Goal: Task Accomplishment & Management: Manage account settings

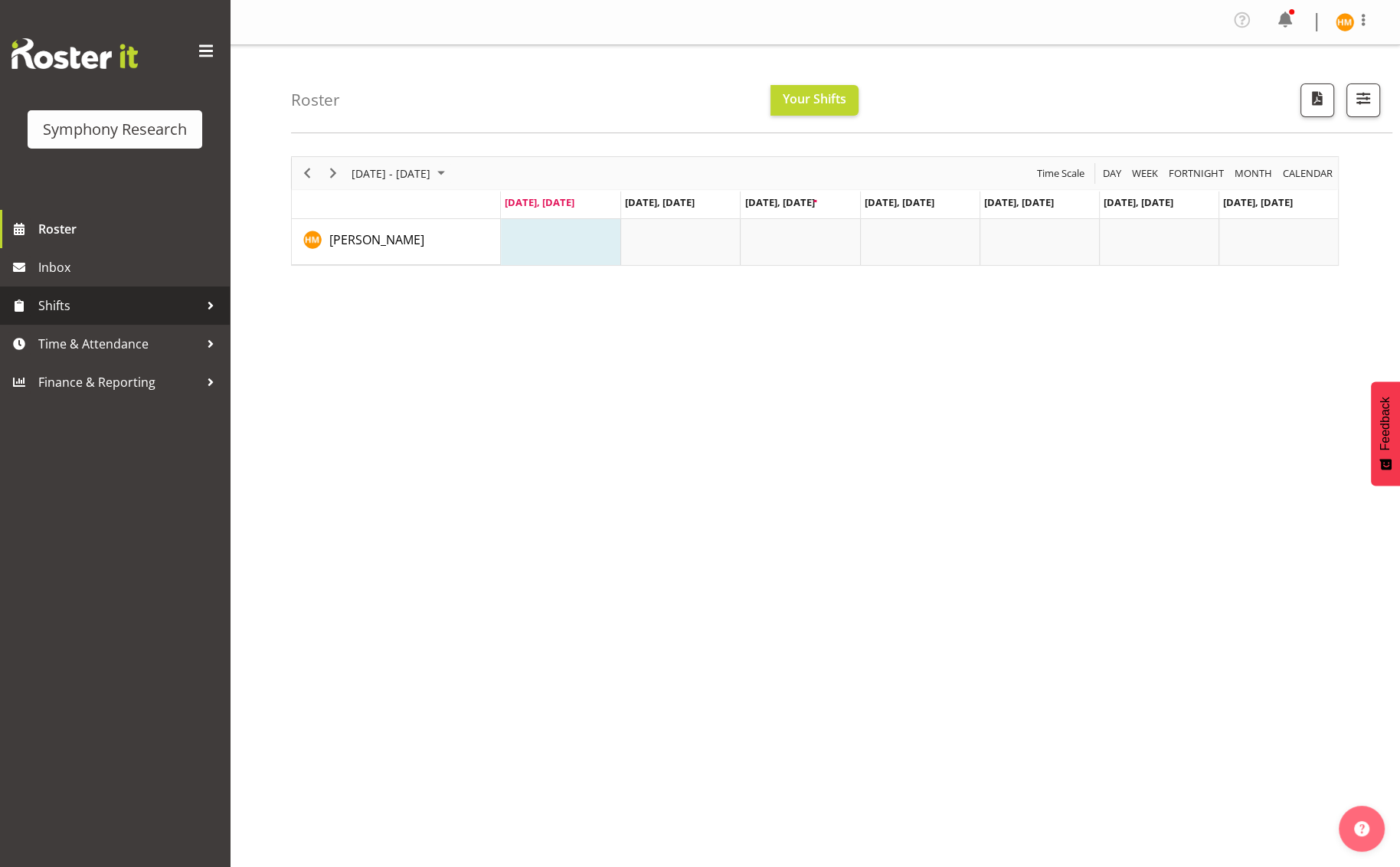
click at [202, 307] on div at bounding box center [210, 306] width 23 height 23
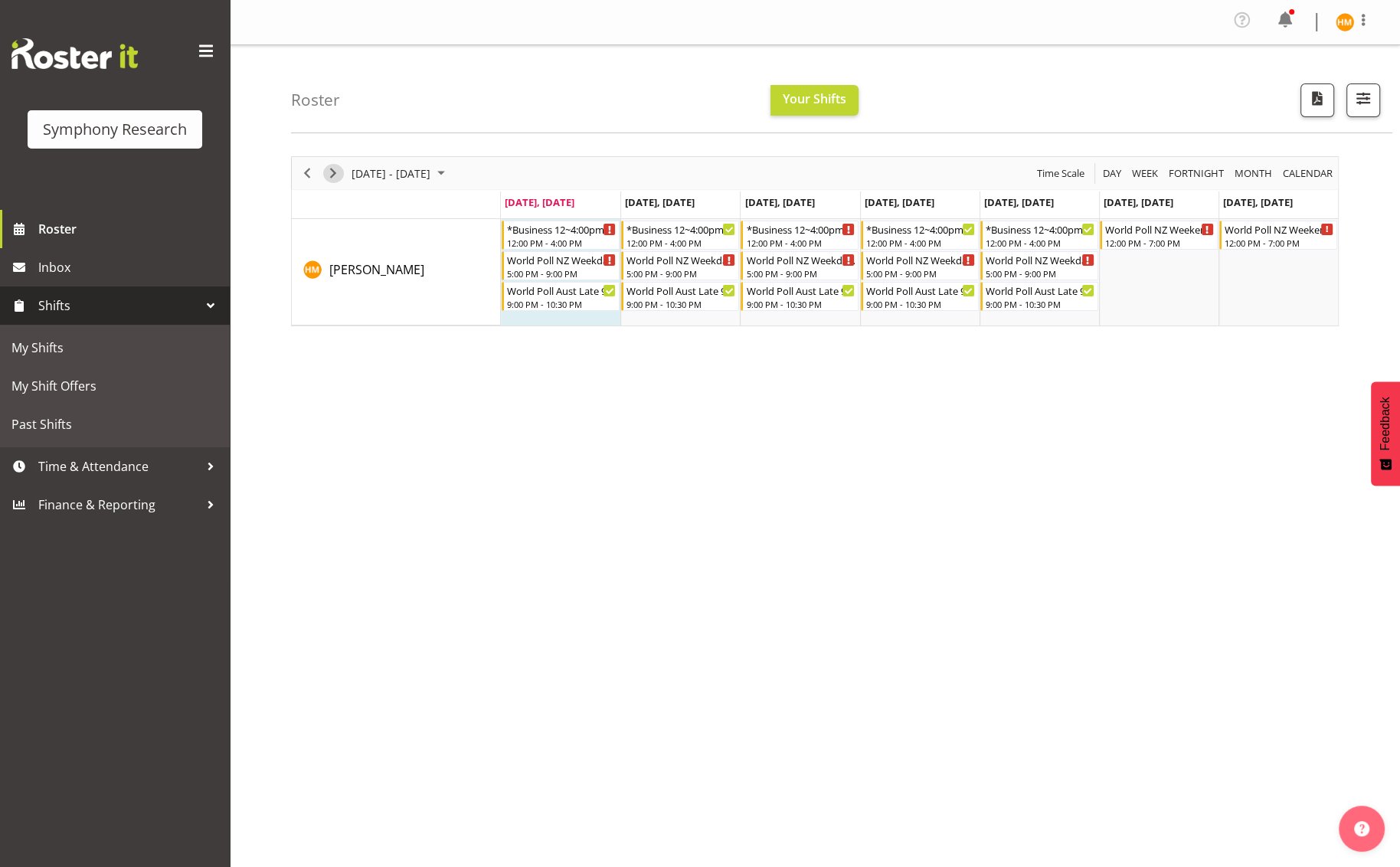
click at [334, 169] on span "Next" at bounding box center [333, 173] width 19 height 19
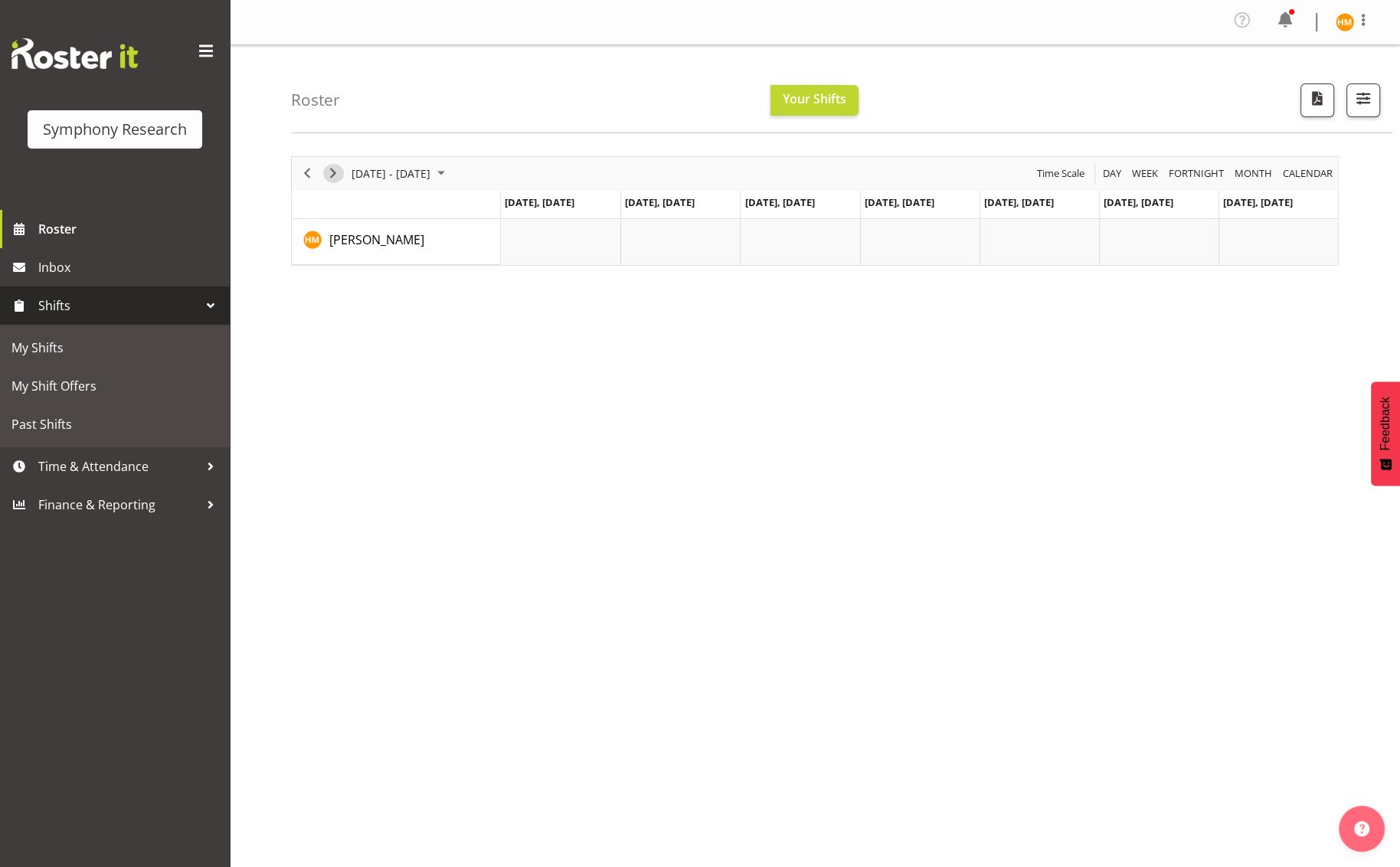
click at [328, 174] on span "Next" at bounding box center [333, 173] width 19 height 19
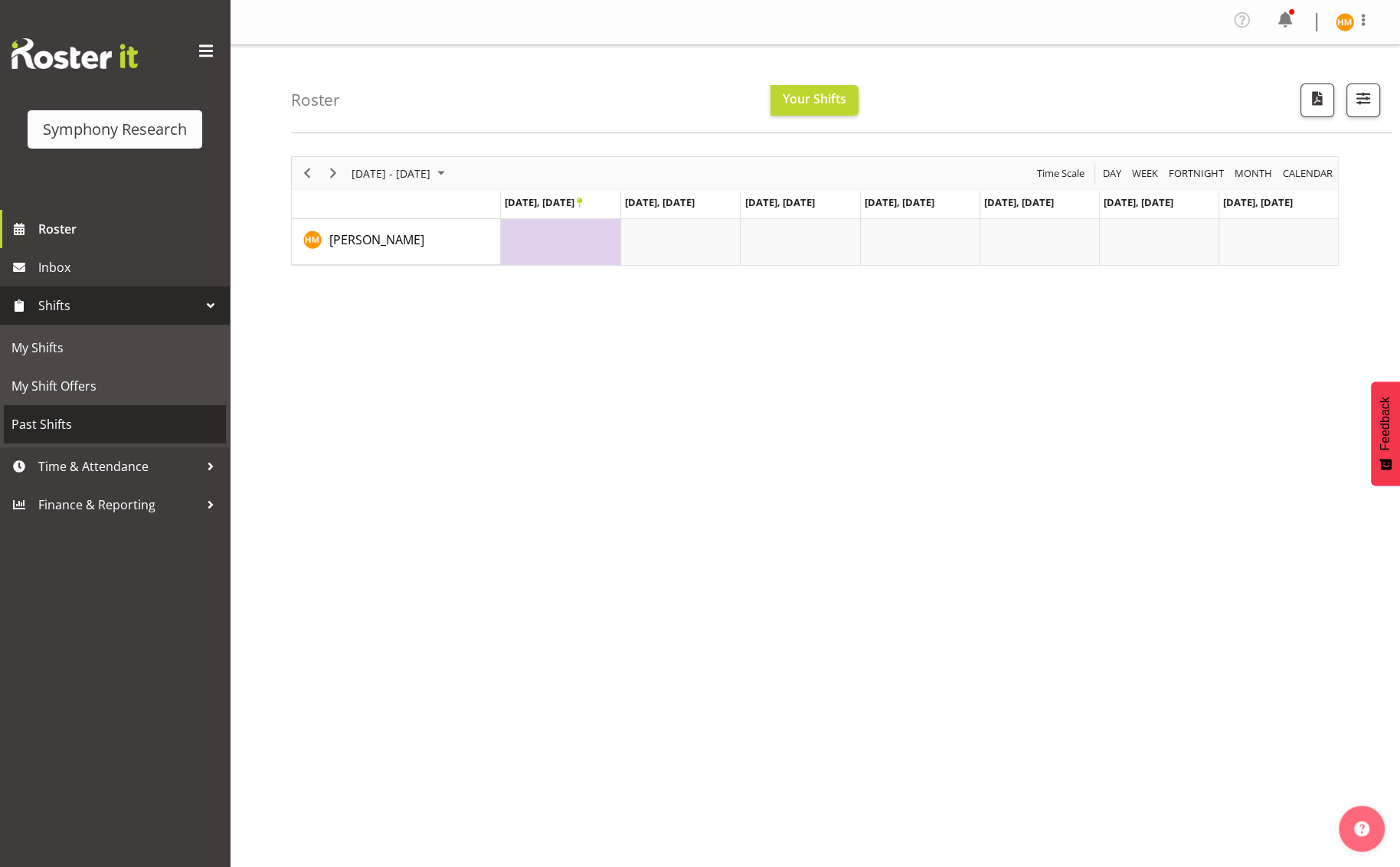
click at [64, 417] on span "Past Shifts" at bounding box center [115, 425] width 207 height 23
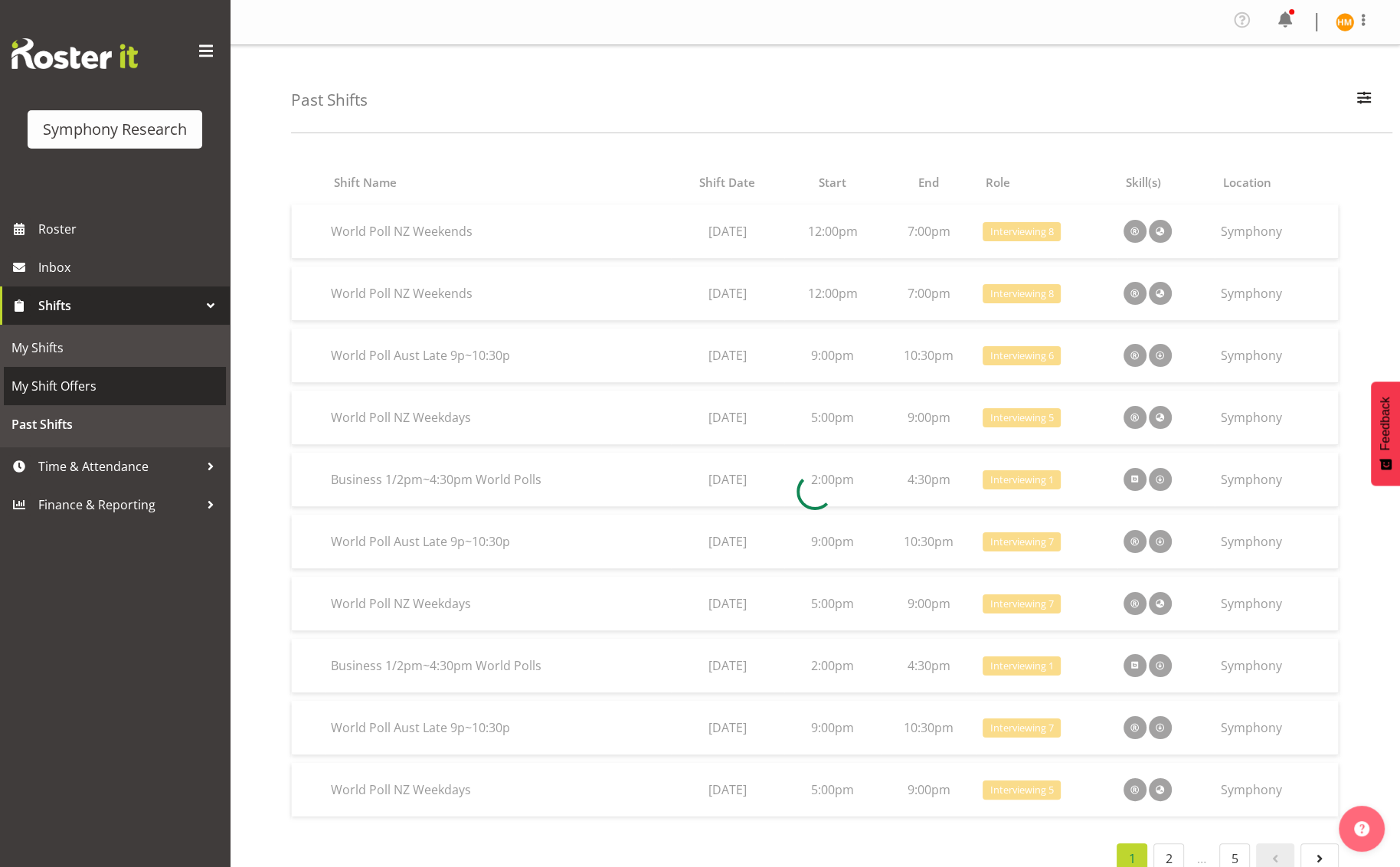
click at [77, 384] on span "My Shift Offers" at bounding box center [115, 386] width 207 height 23
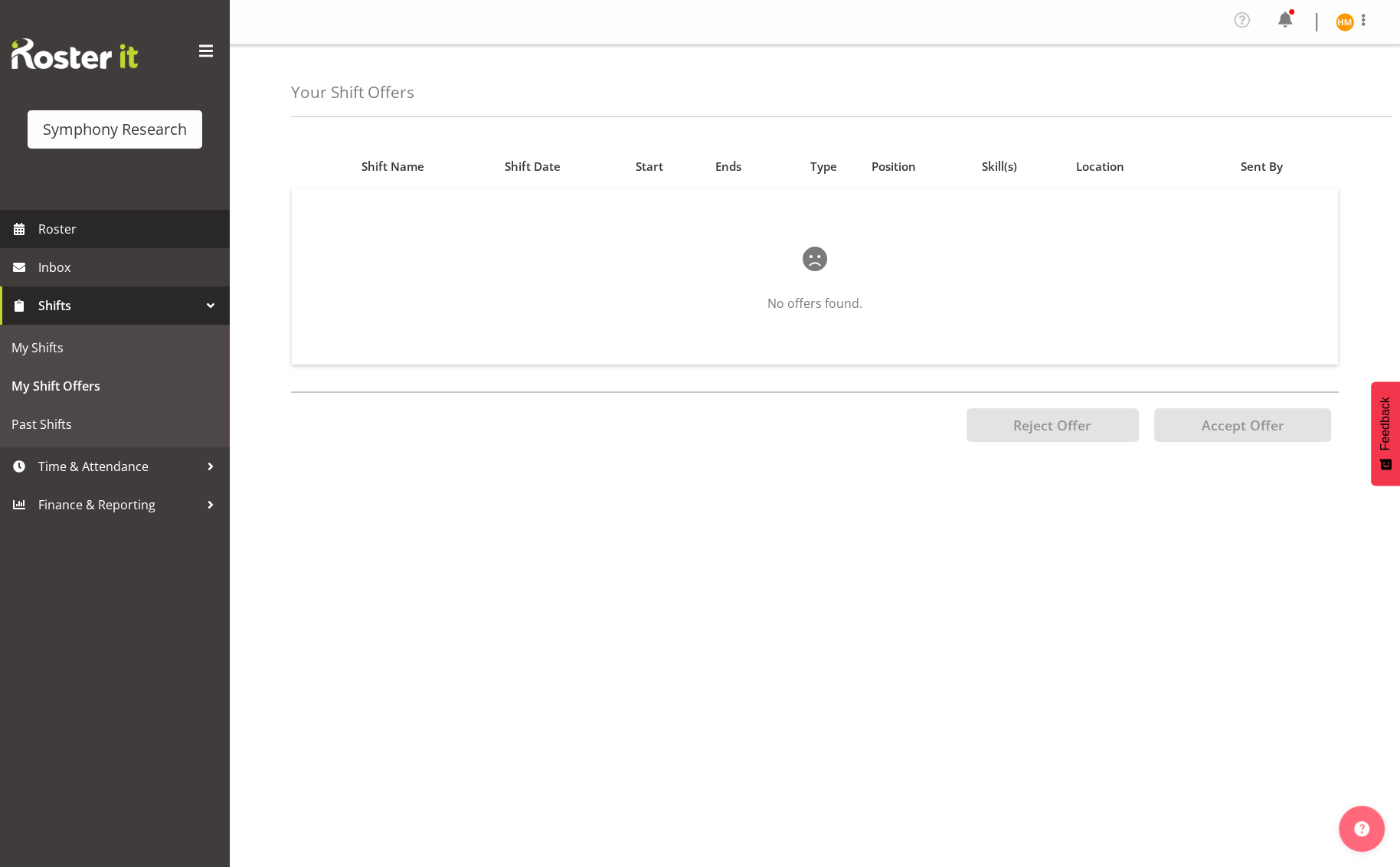
click at [65, 225] on span "Roster" at bounding box center [130, 229] width 184 height 23
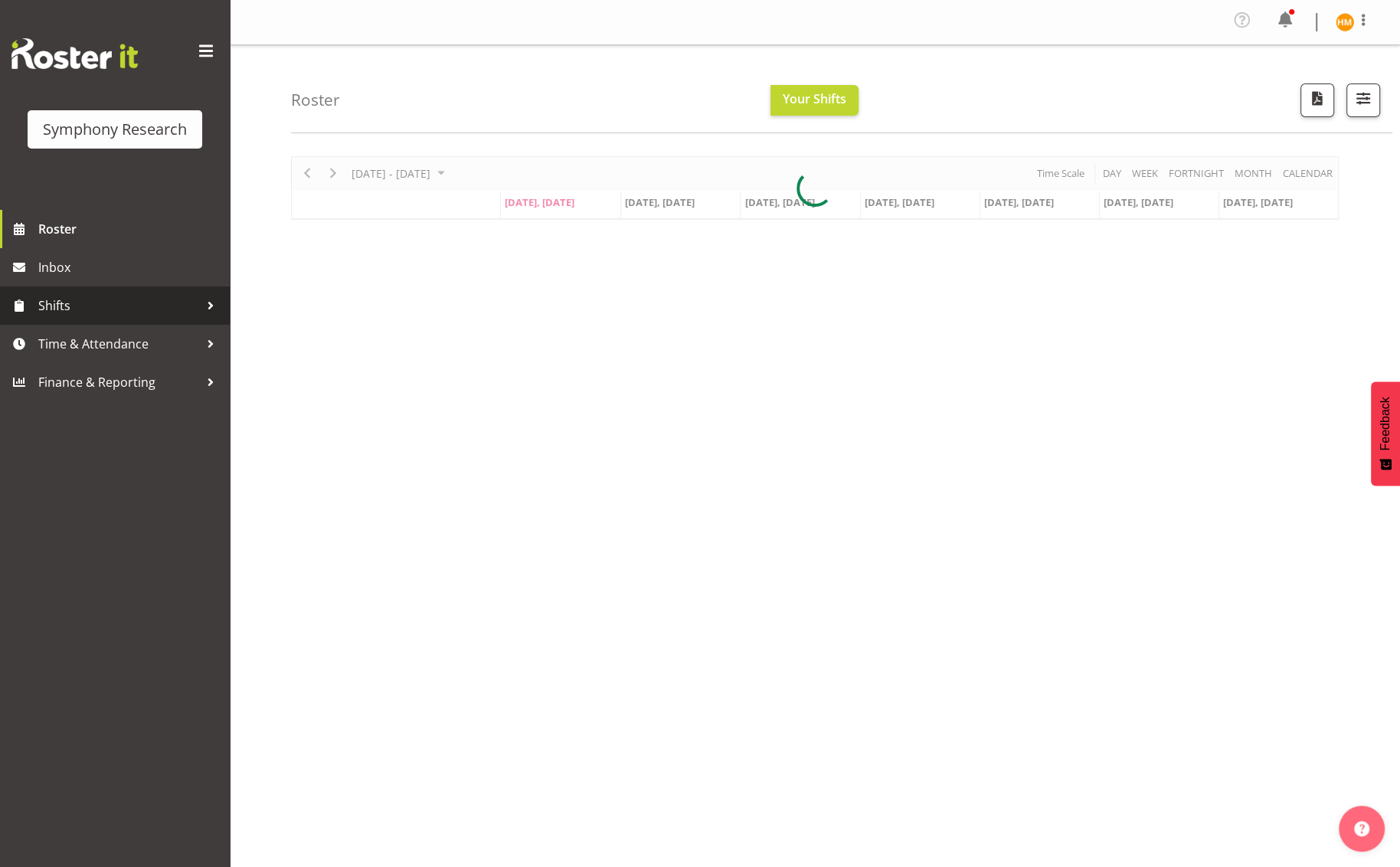
click at [203, 299] on div at bounding box center [210, 306] width 23 height 23
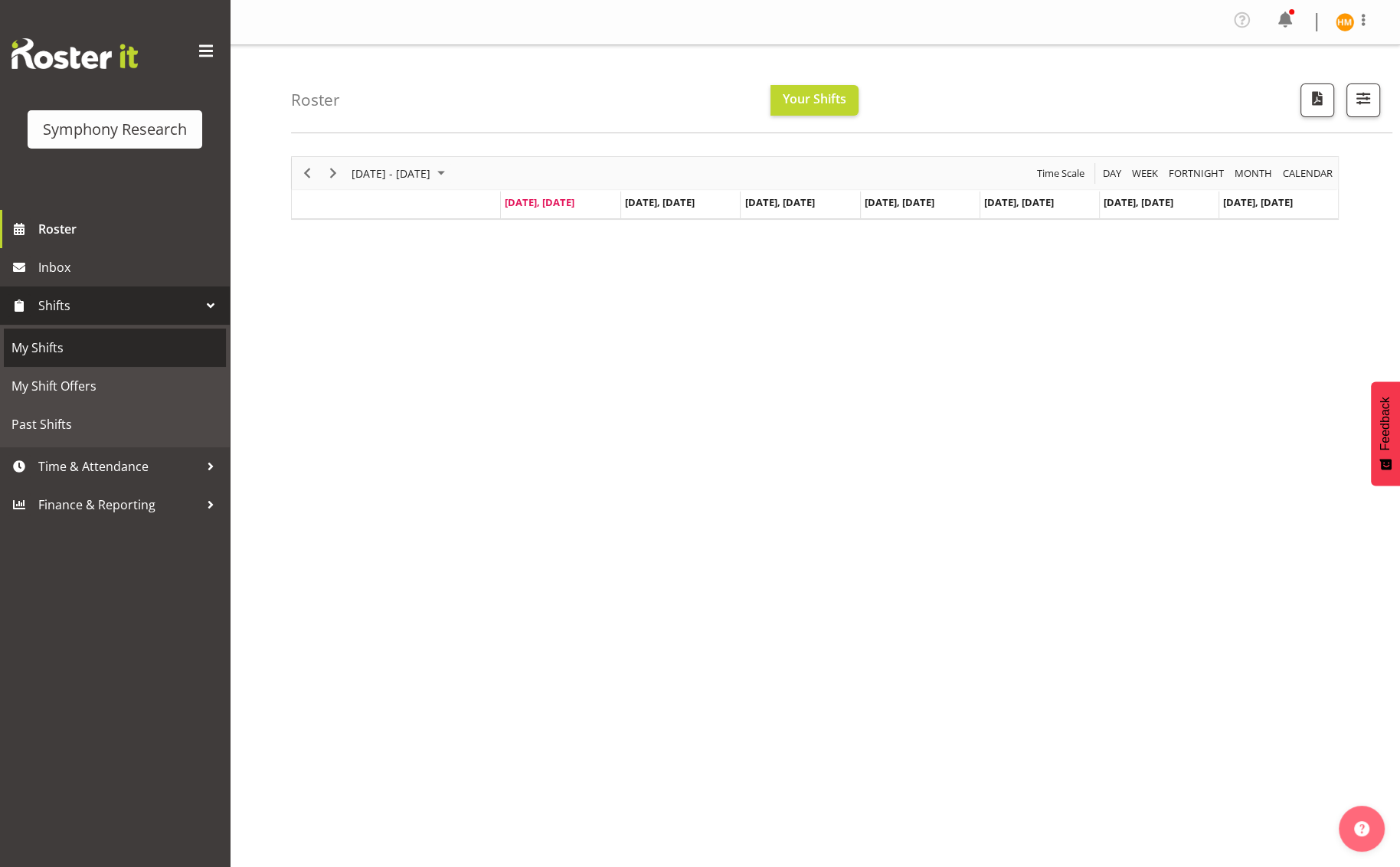
click at [73, 344] on span "My Shifts" at bounding box center [115, 348] width 207 height 23
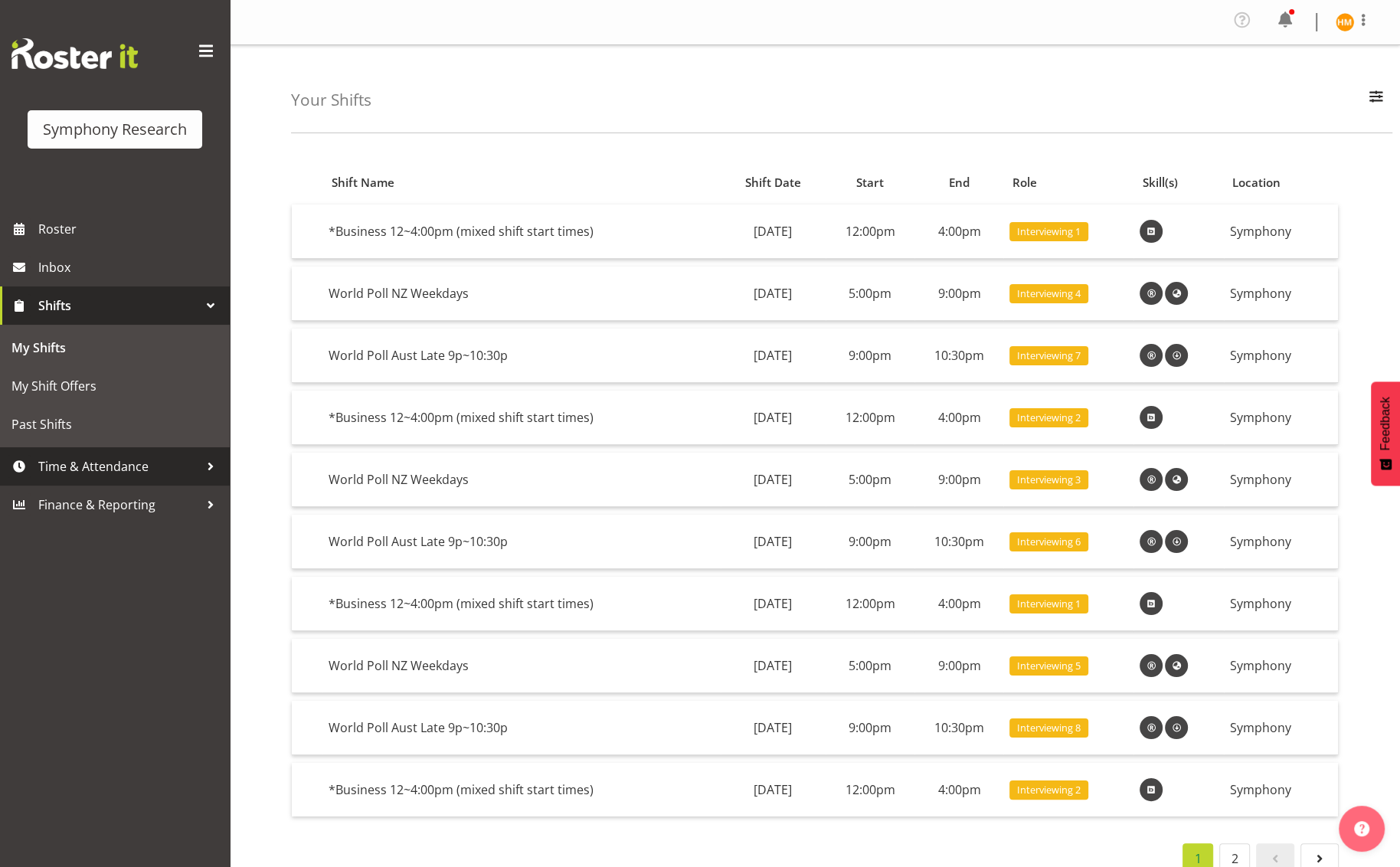
click at [201, 465] on div at bounding box center [210, 467] width 23 height 23
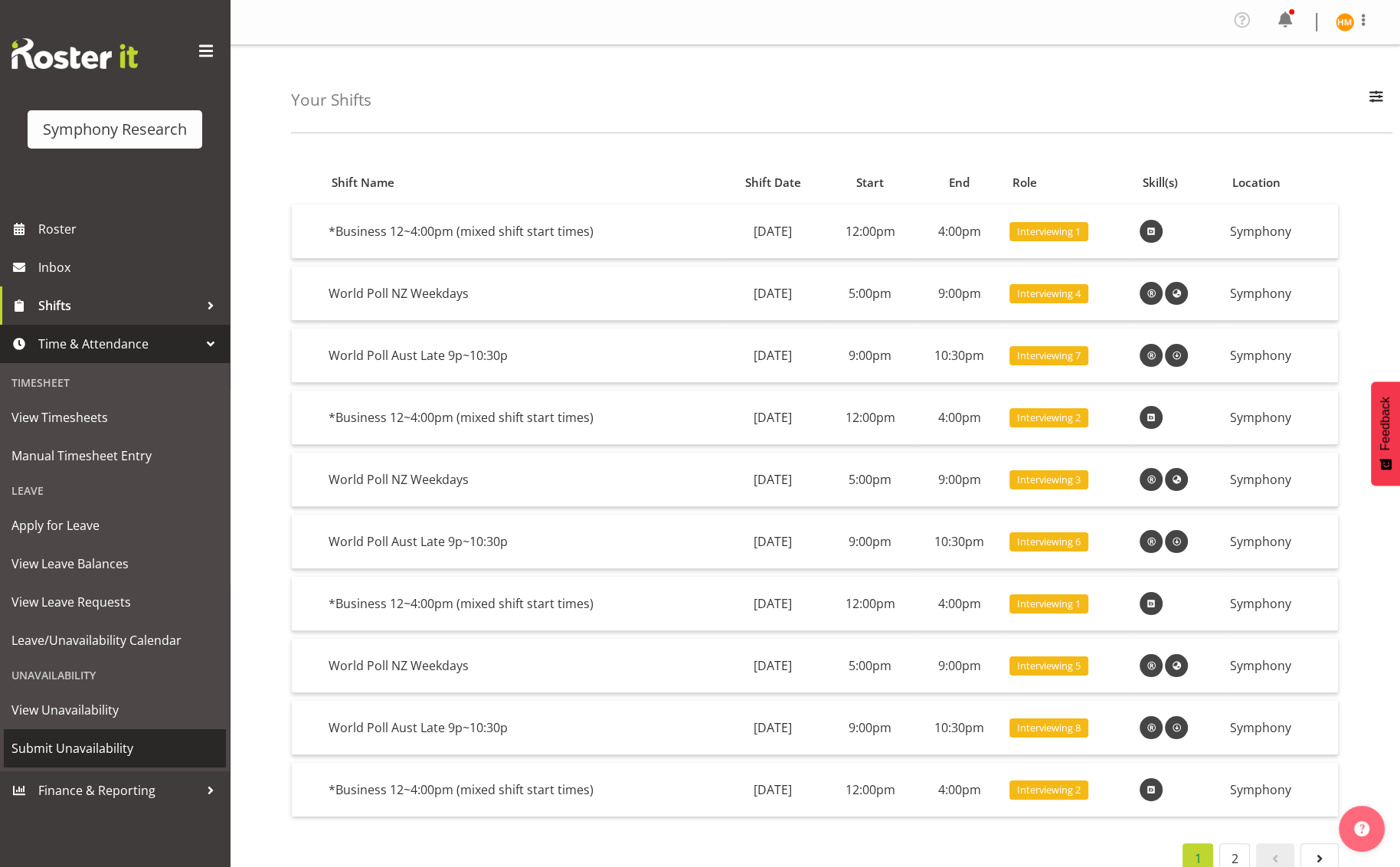
click at [119, 747] on span "Submit Unavailability" at bounding box center [115, 748] width 207 height 23
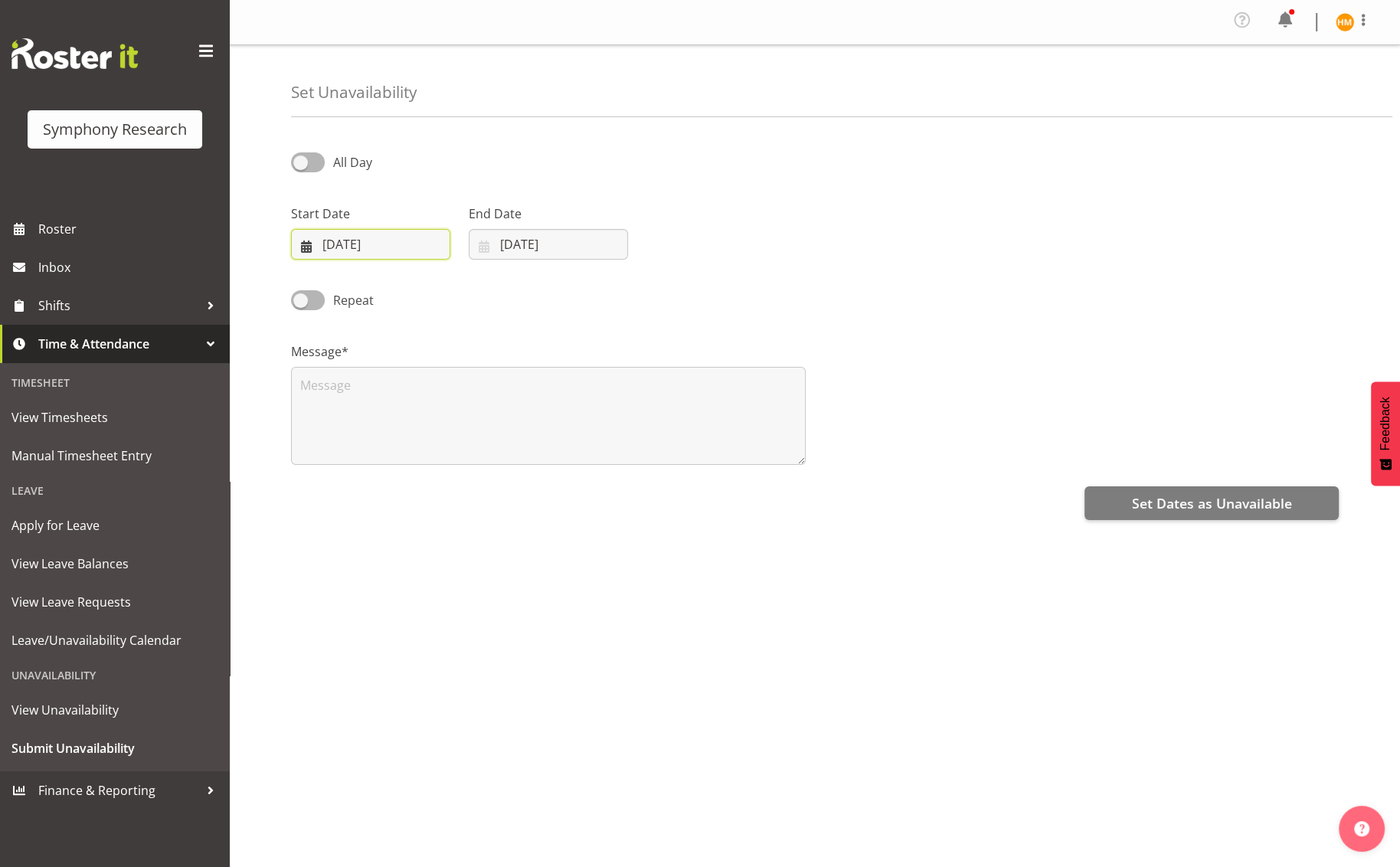
click at [411, 252] on input "[DATE]" at bounding box center [370, 244] width 160 height 30
click at [416, 456] on span "24" at bounding box center [414, 455] width 12 height 14
type input "24/09/2025"
click at [601, 253] on input "[DATE]" at bounding box center [548, 244] width 160 height 30
click at [591, 460] on span "24" at bounding box center [591, 455] width 12 height 14
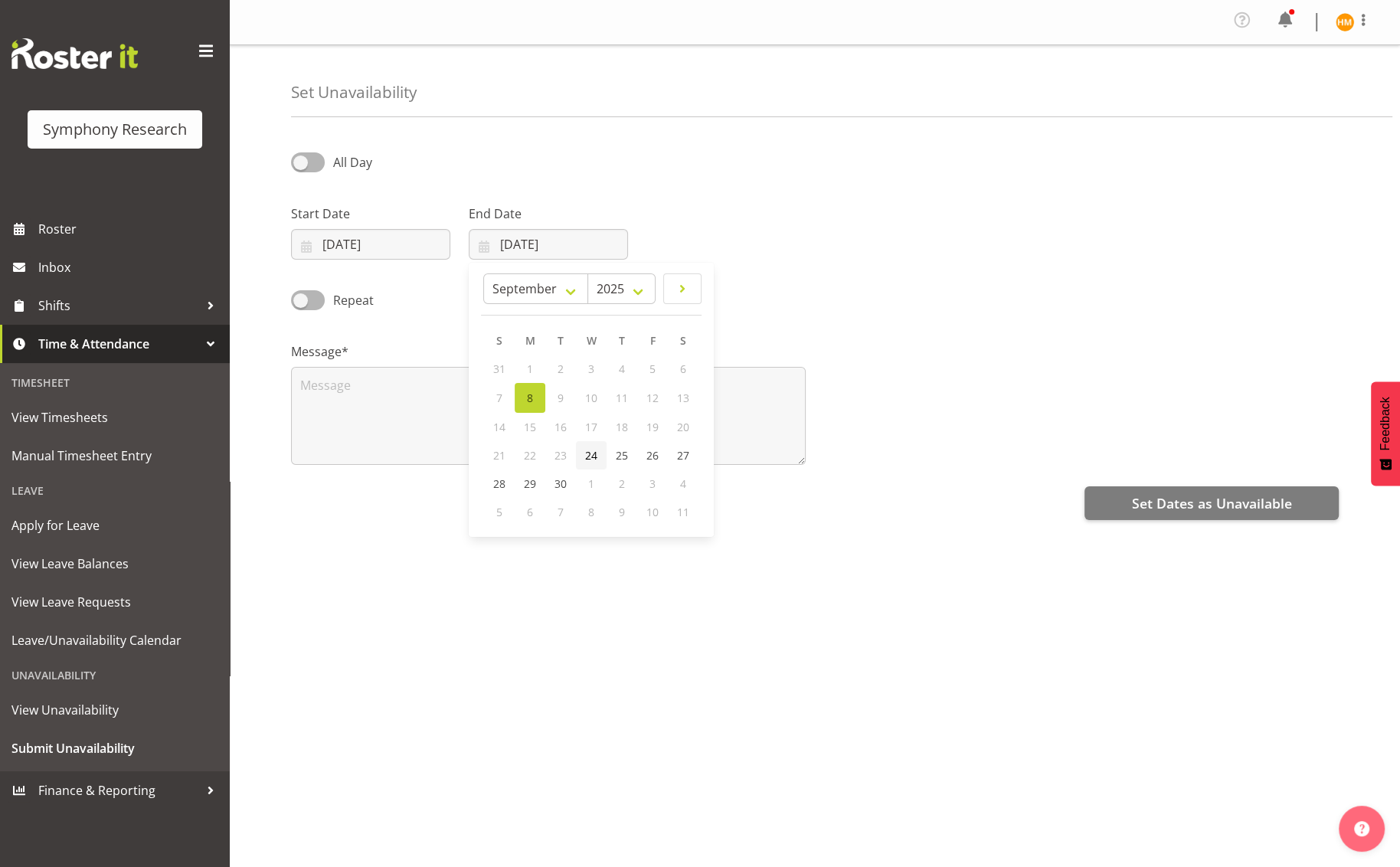
type input "24/09/2025"
click at [325, 163] on span "All Day" at bounding box center [348, 162] width 47 height 19
click at [301, 163] on input "All Day" at bounding box center [295, 161] width 10 height 10
checkbox input "true"
select select "5"
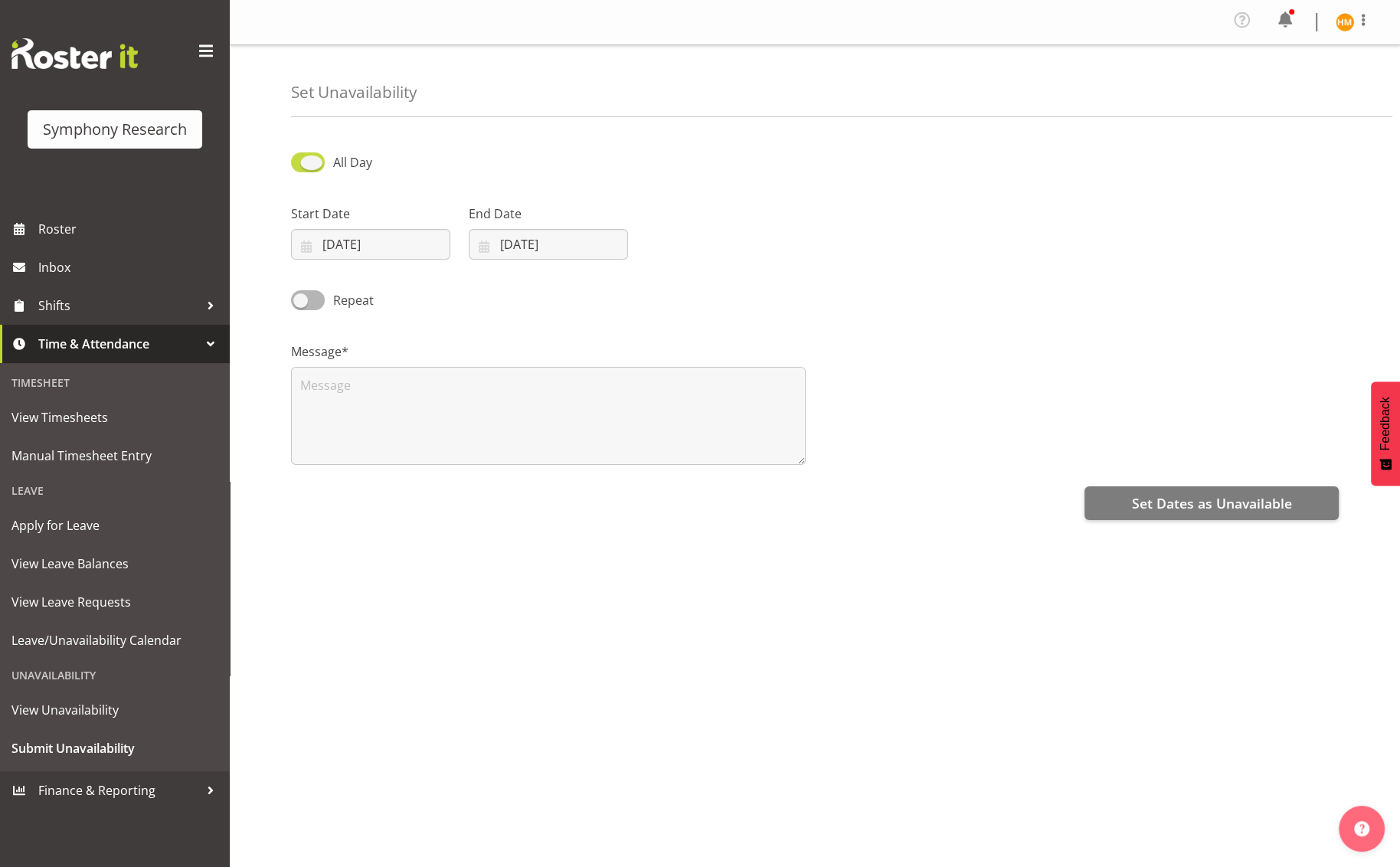
select select "57"
click at [750, 252] on input "05:57" at bounding box center [726, 244] width 160 height 30
click at [756, 285] on select "00 01 02 03 04 05 06 07 08 09 10 11 12 13 14 15 16 17 18 19 20 21 22 23" at bounding box center [751, 284] width 35 height 30
select select "9"
click at [734, 268] on select "00 01 02 03 04 05 06 07 08 09 10 11 12 13 14 15 16 17 18 19 20 21 22 23" at bounding box center [751, 284] width 35 height 30
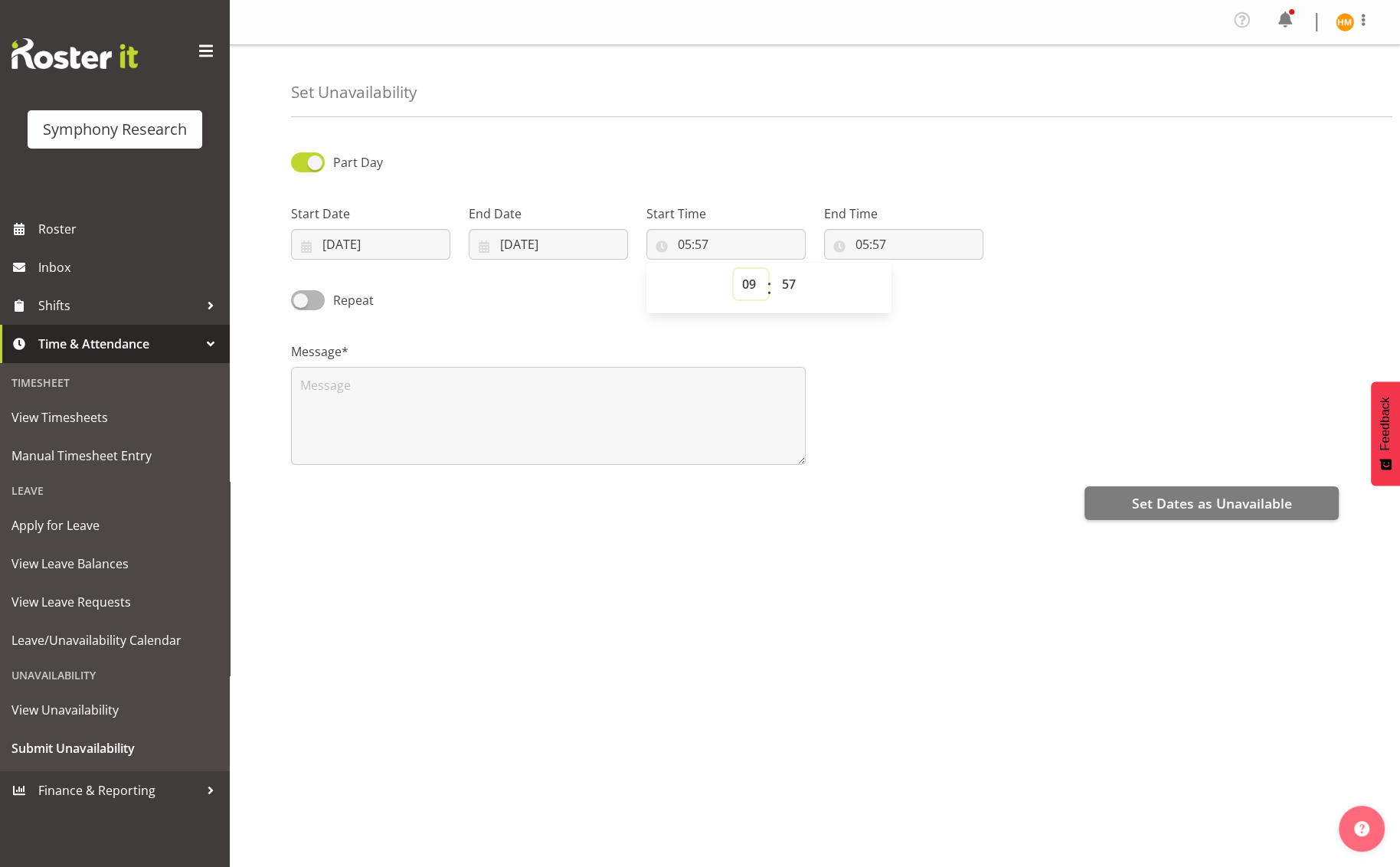
type input "09:57"
click at [789, 280] on select "00 01 02 03 04 05 06 07 08 09 10 11 12 13 14 15 16 17 18 19 20 21 22 23 24 25 2…" at bounding box center [791, 284] width 35 height 30
select select "0"
click at [774, 268] on select "00 01 02 03 04 05 06 07 08 09 10 11 12 13 14 15 16 17 18 19 20 21 22 23 24 25 2…" at bounding box center [791, 284] width 35 height 30
type input "09:00"
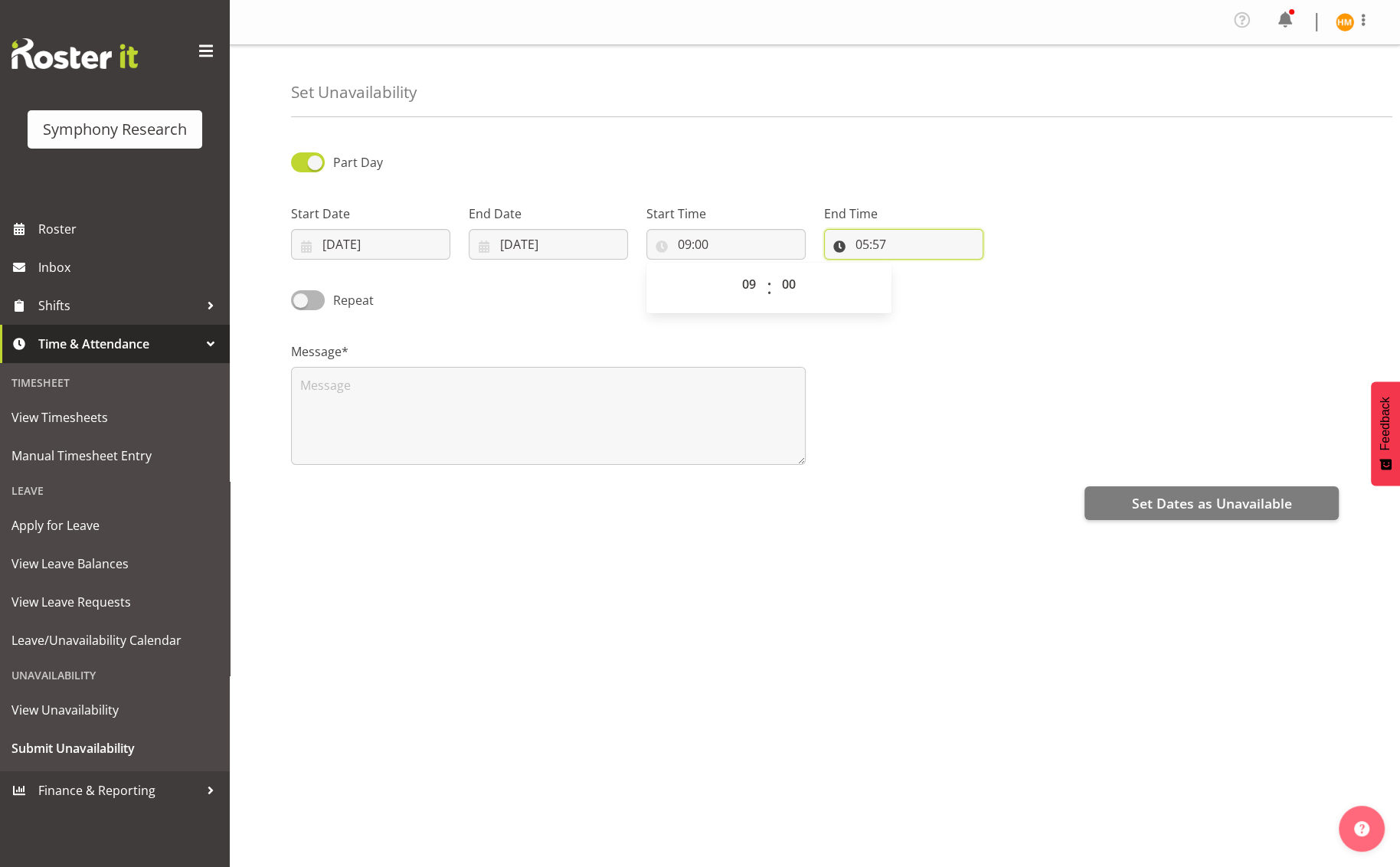
click at [923, 242] on input "05:57" at bounding box center [903, 244] width 160 height 30
click at [930, 292] on select "00 01 02 03 04 05 06 07 08 09 10 11 12 13 14 15 16 17 18 19 20 21 22 23" at bounding box center [928, 284] width 35 height 30
select select "17"
click at [911, 268] on select "00 01 02 03 04 05 06 07 08 09 10 11 12 13 14 15 16 17 18 19 20 21 22 23" at bounding box center [928, 284] width 35 height 30
type input "17:57"
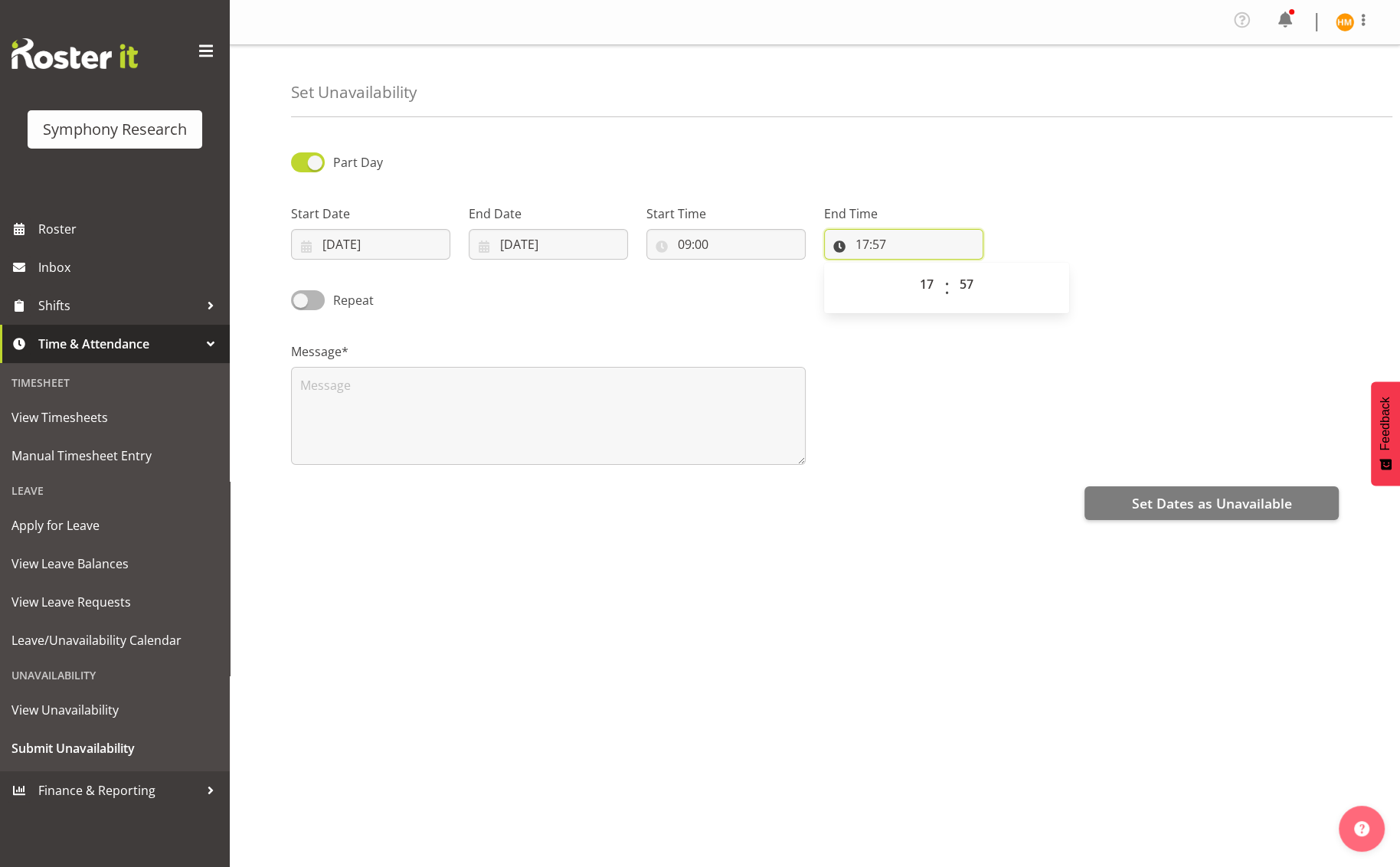
click at [888, 246] on input "17:57" at bounding box center [903, 244] width 160 height 30
click at [889, 246] on input "17:57" at bounding box center [903, 244] width 160 height 30
click at [968, 287] on select "00 01 02 03 04 05 06 07 08 09 10 11 12 13 14 15 16 17 18 19 20 21 22 23 24 25 2…" at bounding box center [968, 284] width 35 height 30
select select "0"
click at [951, 268] on select "00 01 02 03 04 05 06 07 08 09 10 11 12 13 14 15 16 17 18 19 20 21 22 23 24 25 2…" at bounding box center [968, 284] width 35 height 30
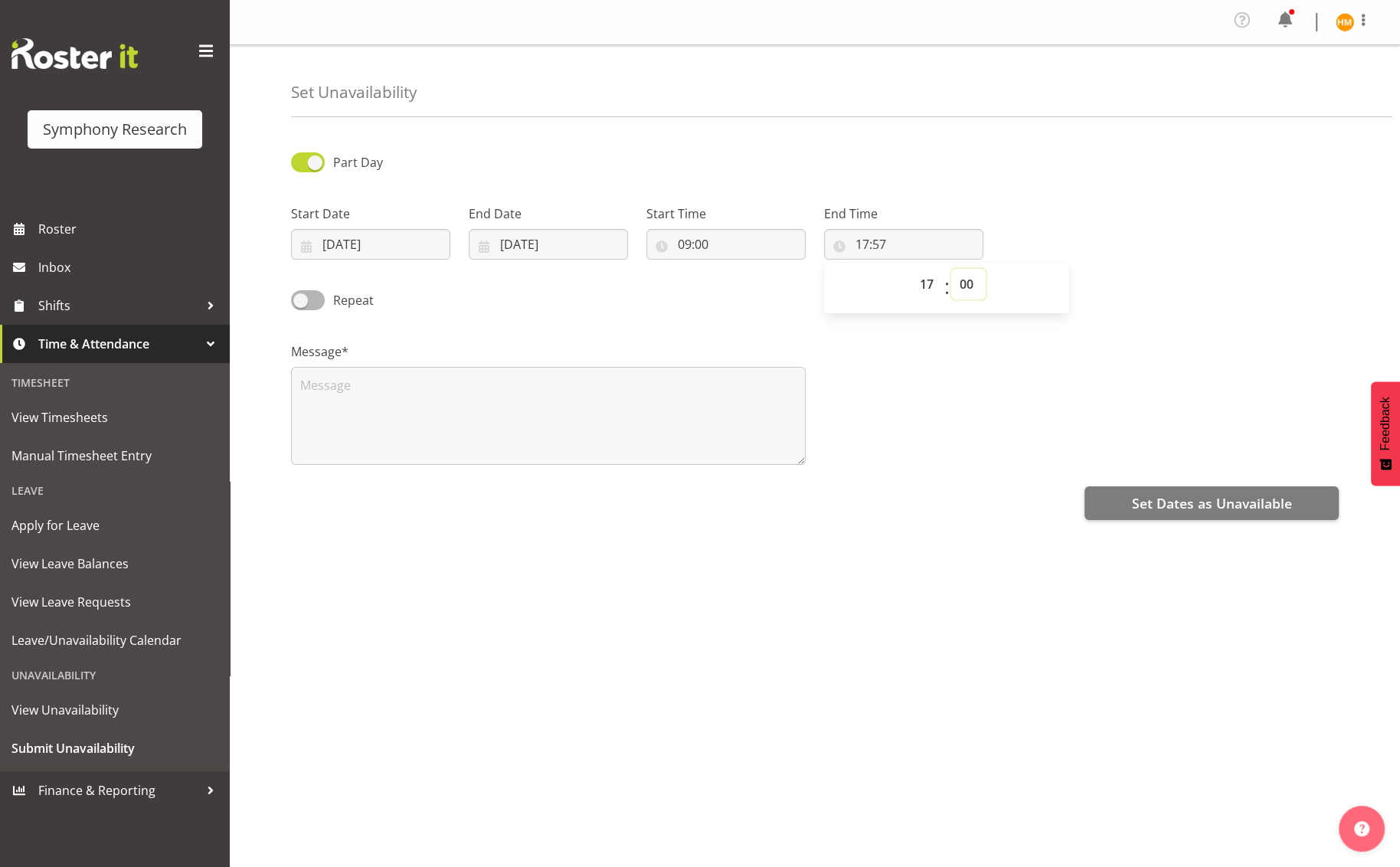
type input "17:00"
click at [322, 299] on span at bounding box center [308, 300] width 34 height 19
click at [301, 299] on input "Repeat" at bounding box center [295, 300] width 10 height 10
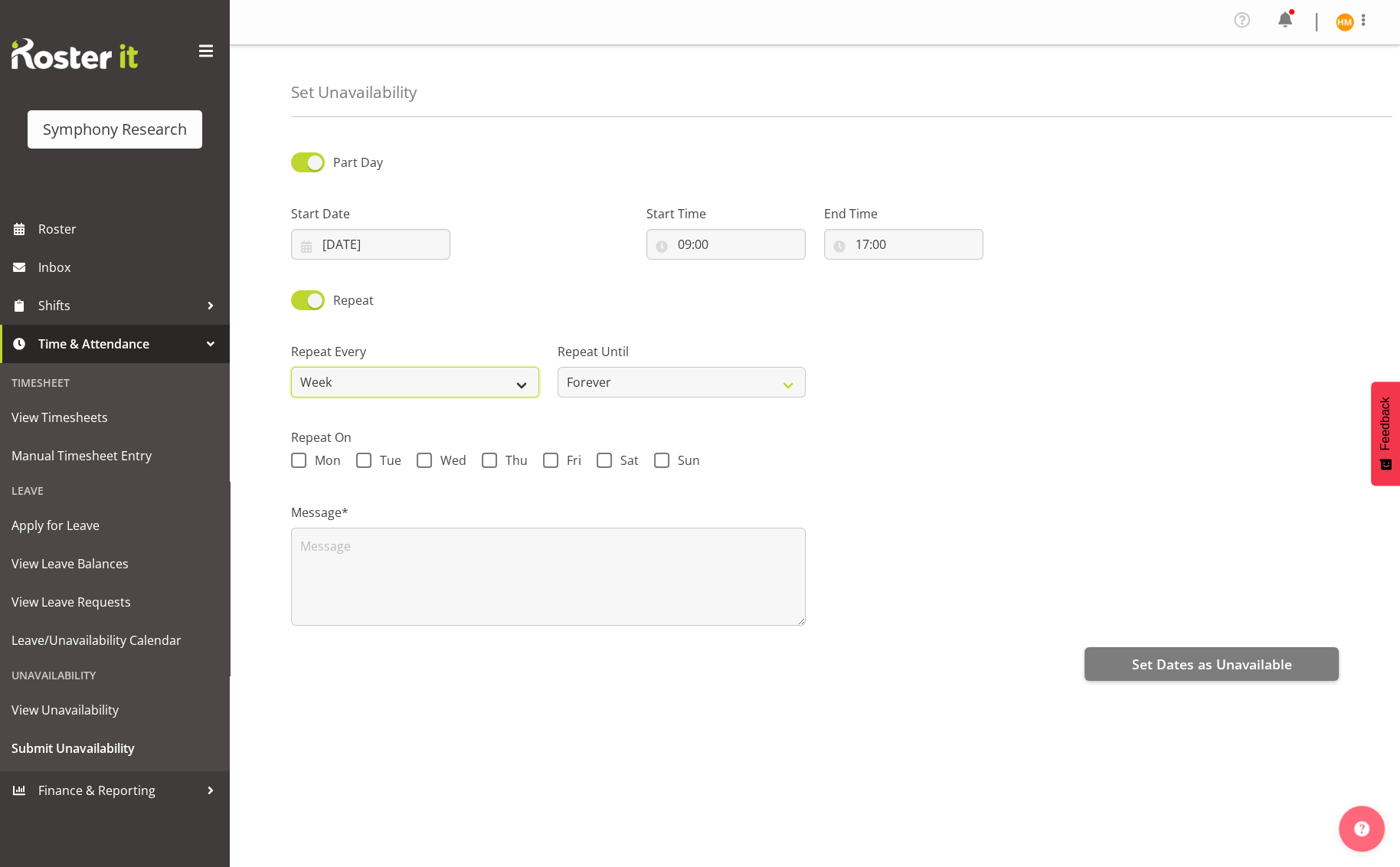
click at [523, 383] on select "Week 2 Weeks 3 Weeks 4 Weeks Month" at bounding box center [415, 382] width 248 height 30
click at [522, 297] on div "Repeat" at bounding box center [415, 301] width 248 height 21
click at [302, 299] on span at bounding box center [308, 300] width 34 height 19
click at [301, 299] on input "Repeat" at bounding box center [295, 300] width 10 height 10
checkbox input "false"
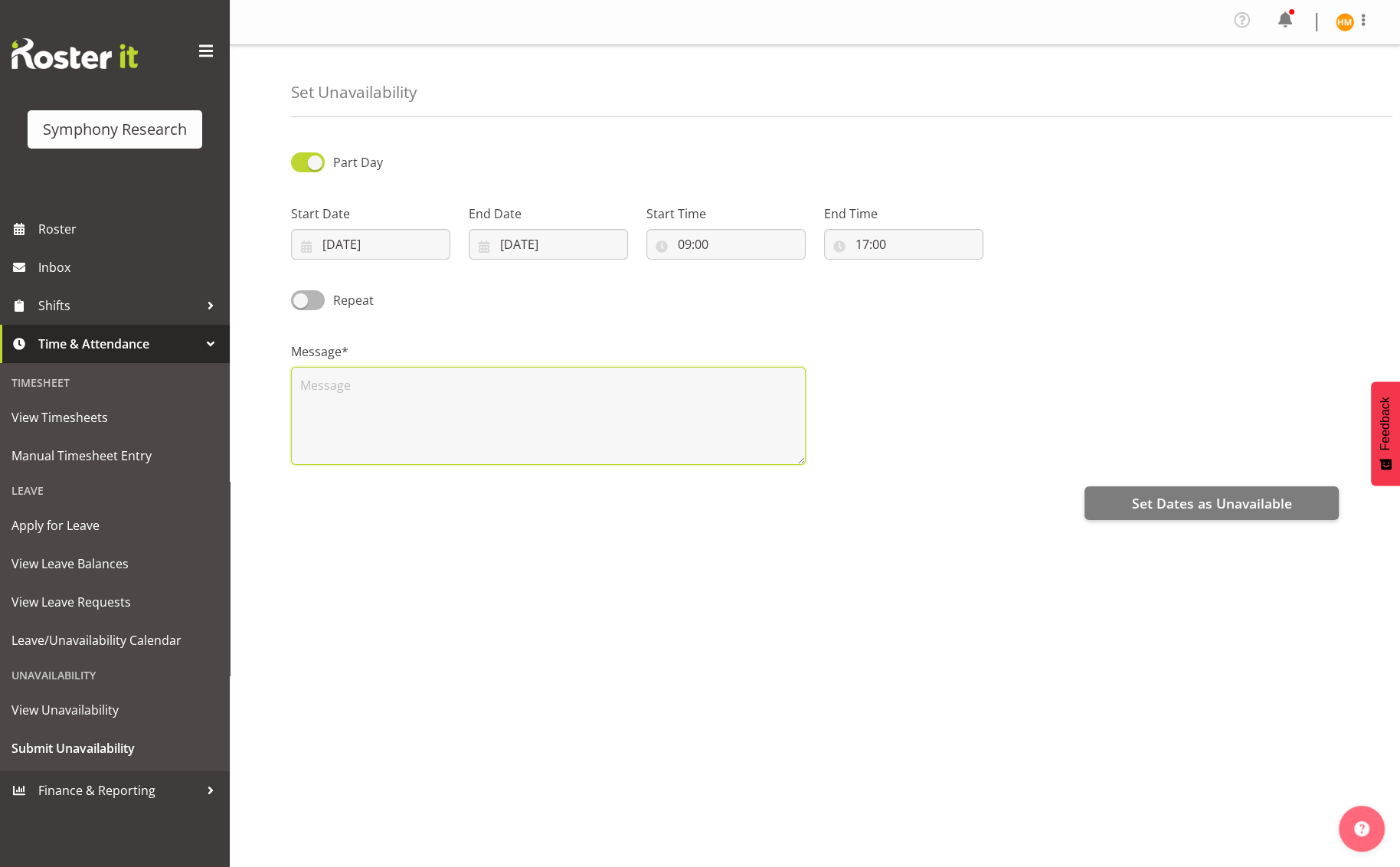
click at [469, 400] on textarea at bounding box center [548, 416] width 515 height 98
type textarea "Going to Auckland for part of the day"
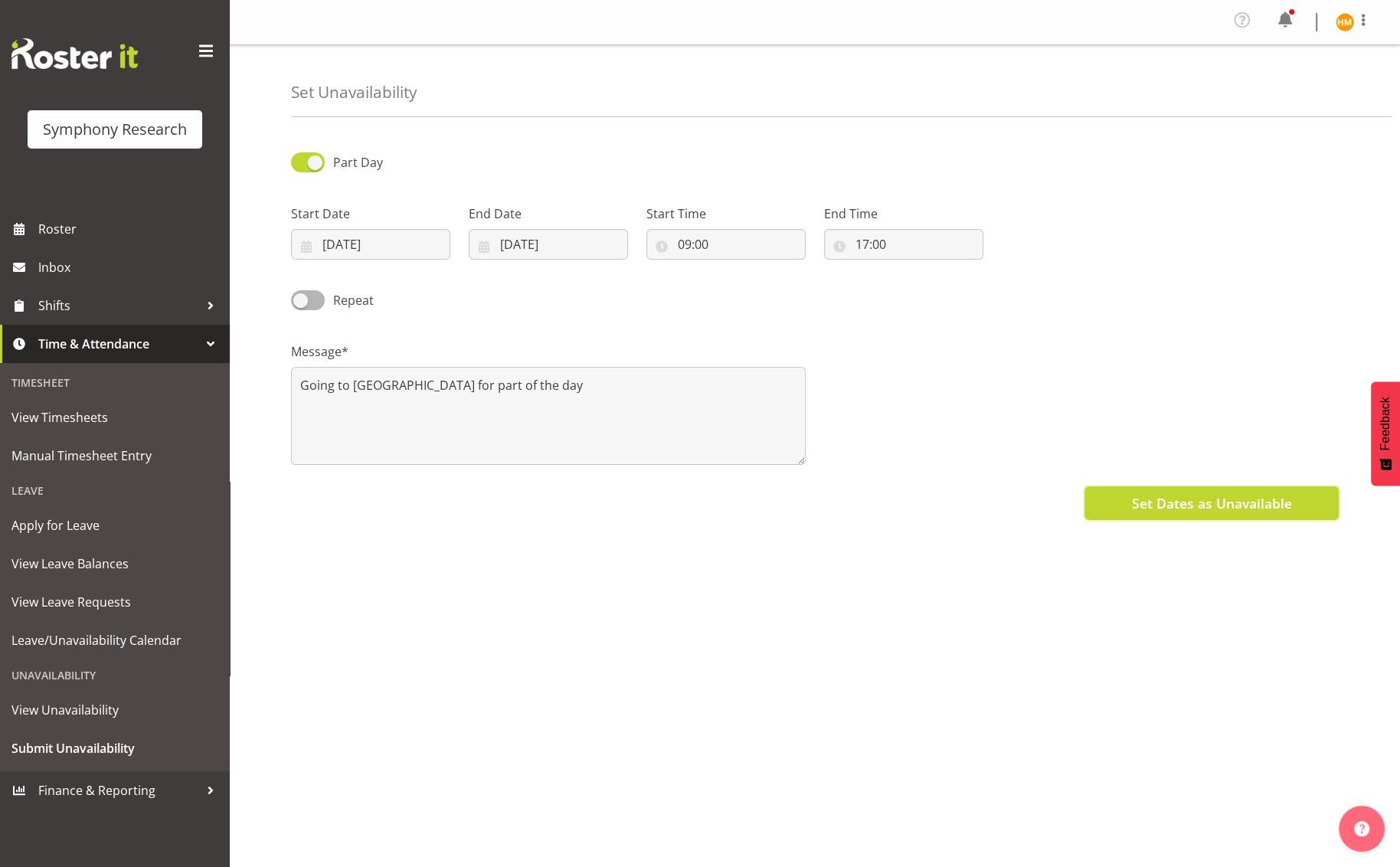
click at [1259, 503] on span "Set Dates as Unavailable" at bounding box center [1212, 503] width 161 height 20
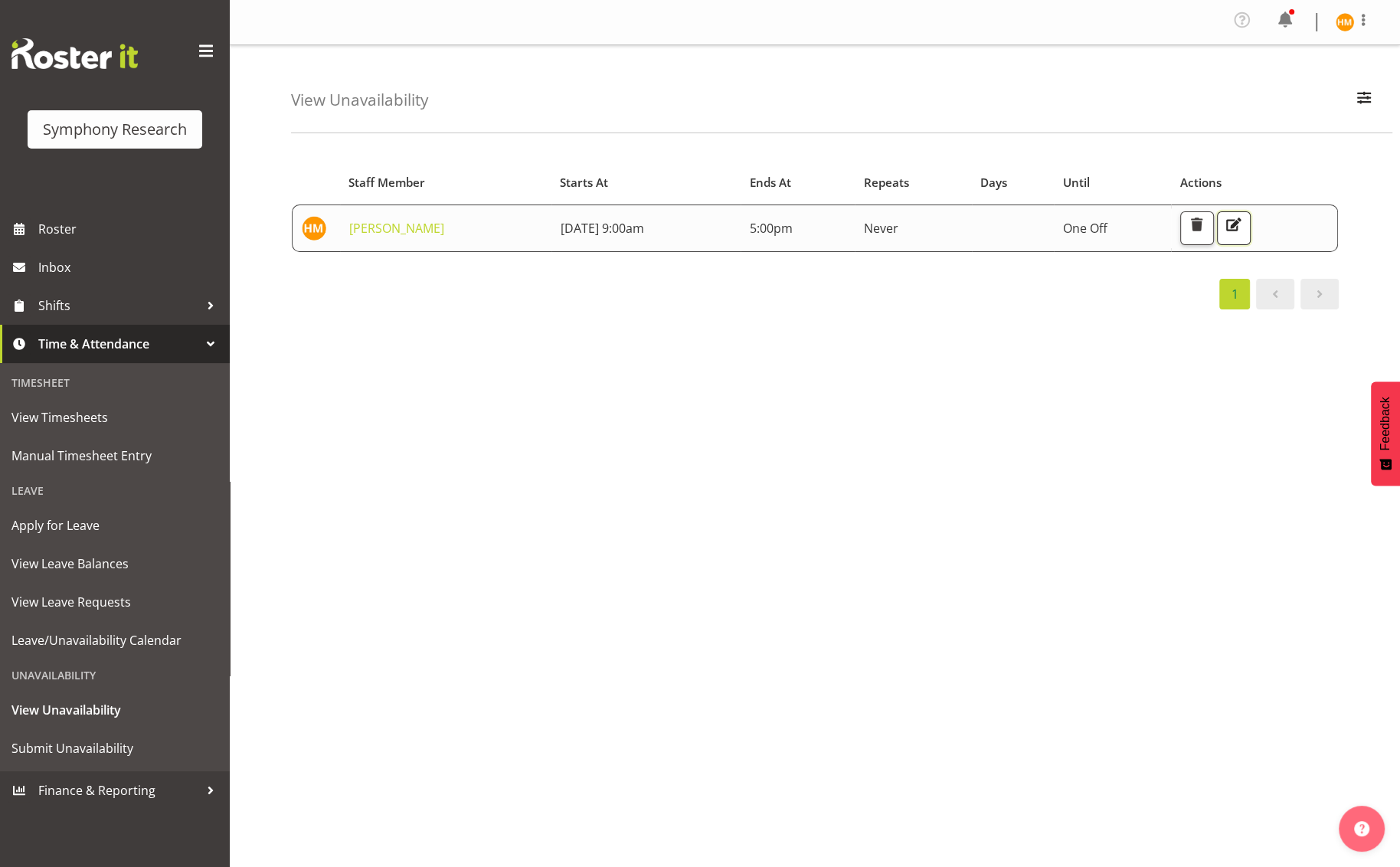
click at [1244, 225] on span "button" at bounding box center [1234, 225] width 20 height 20
click at [210, 340] on div at bounding box center [210, 344] width 23 height 23
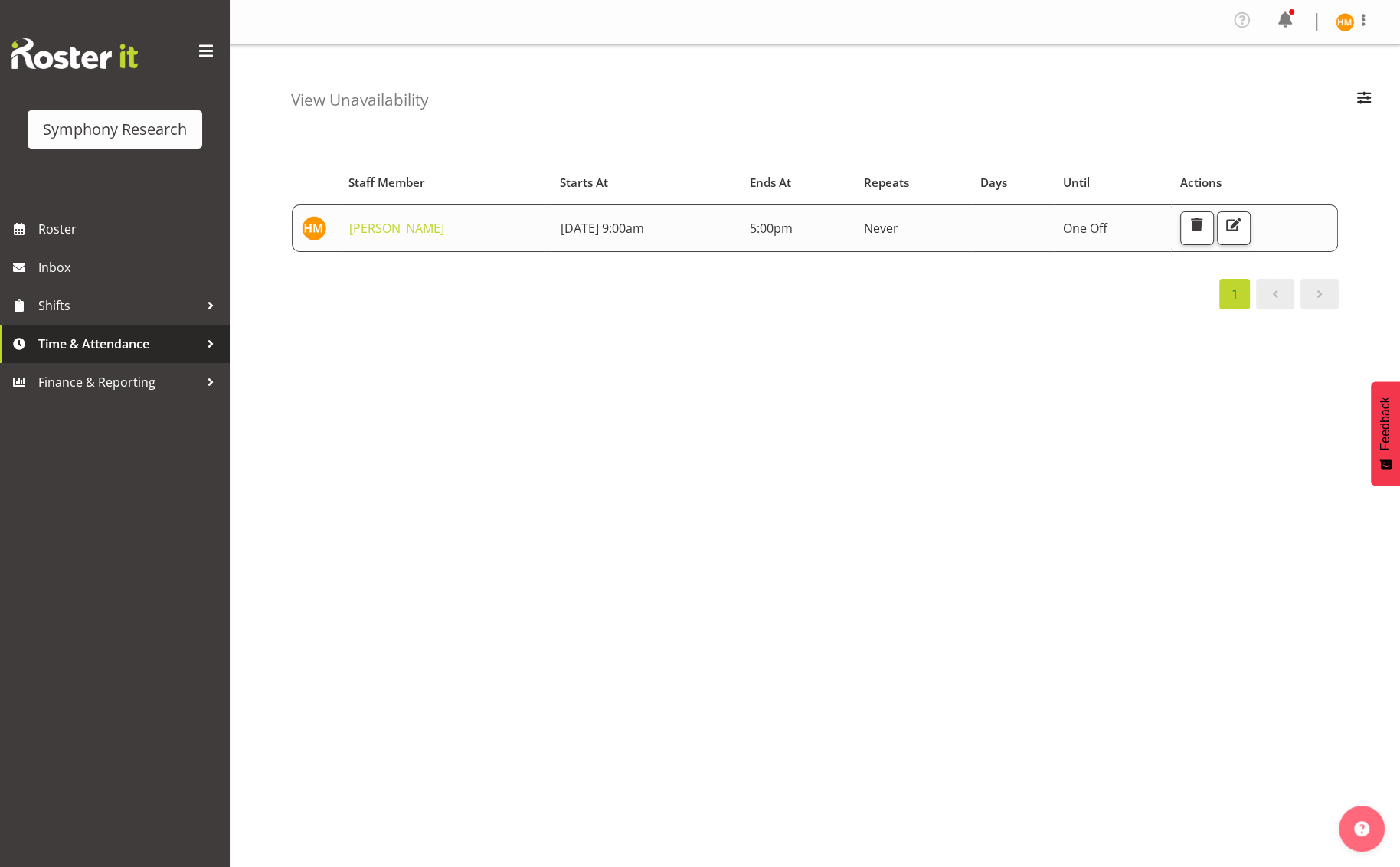
click at [210, 343] on div at bounding box center [210, 344] width 23 height 23
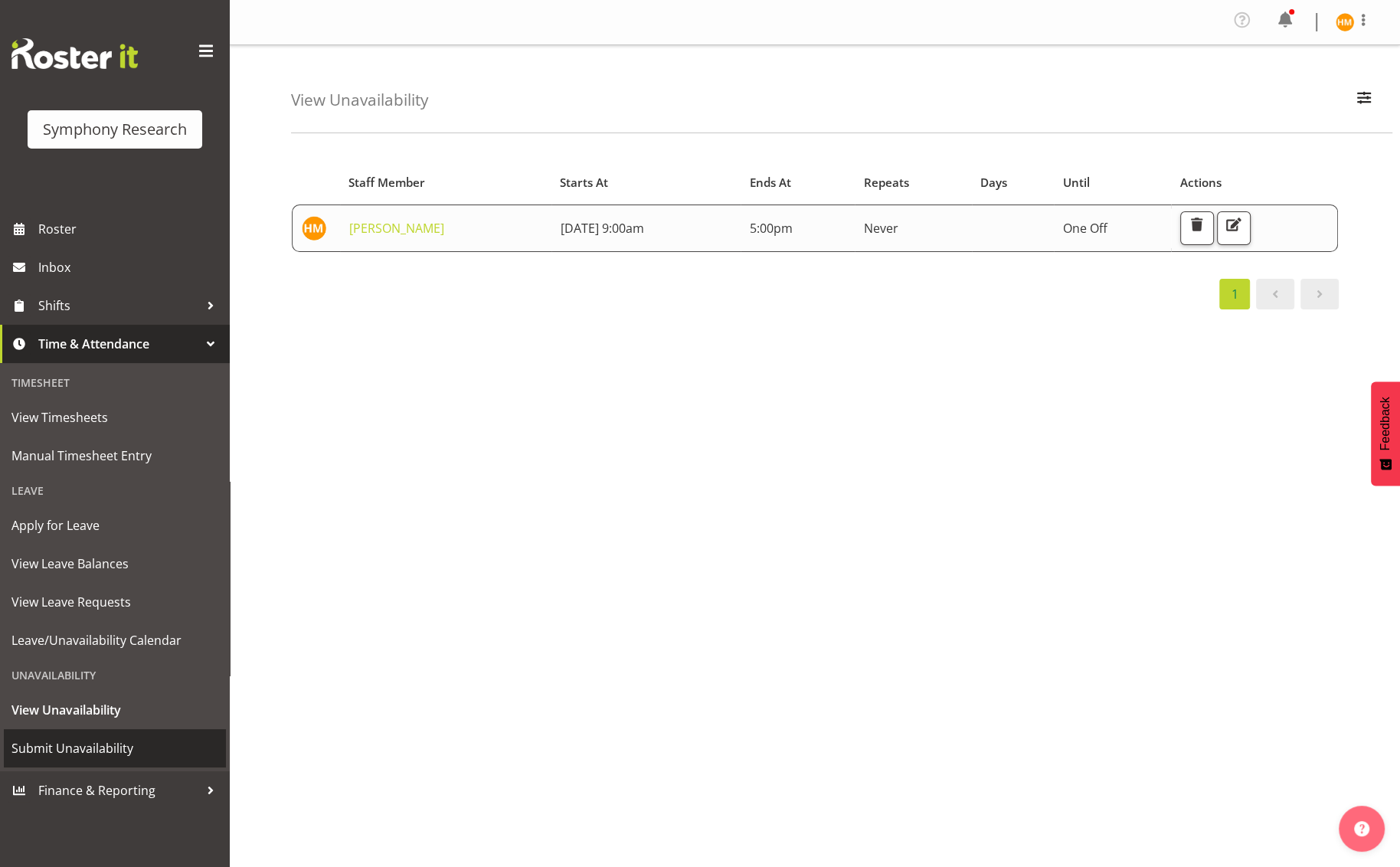
click at [73, 748] on span "Submit Unavailability" at bounding box center [115, 748] width 207 height 23
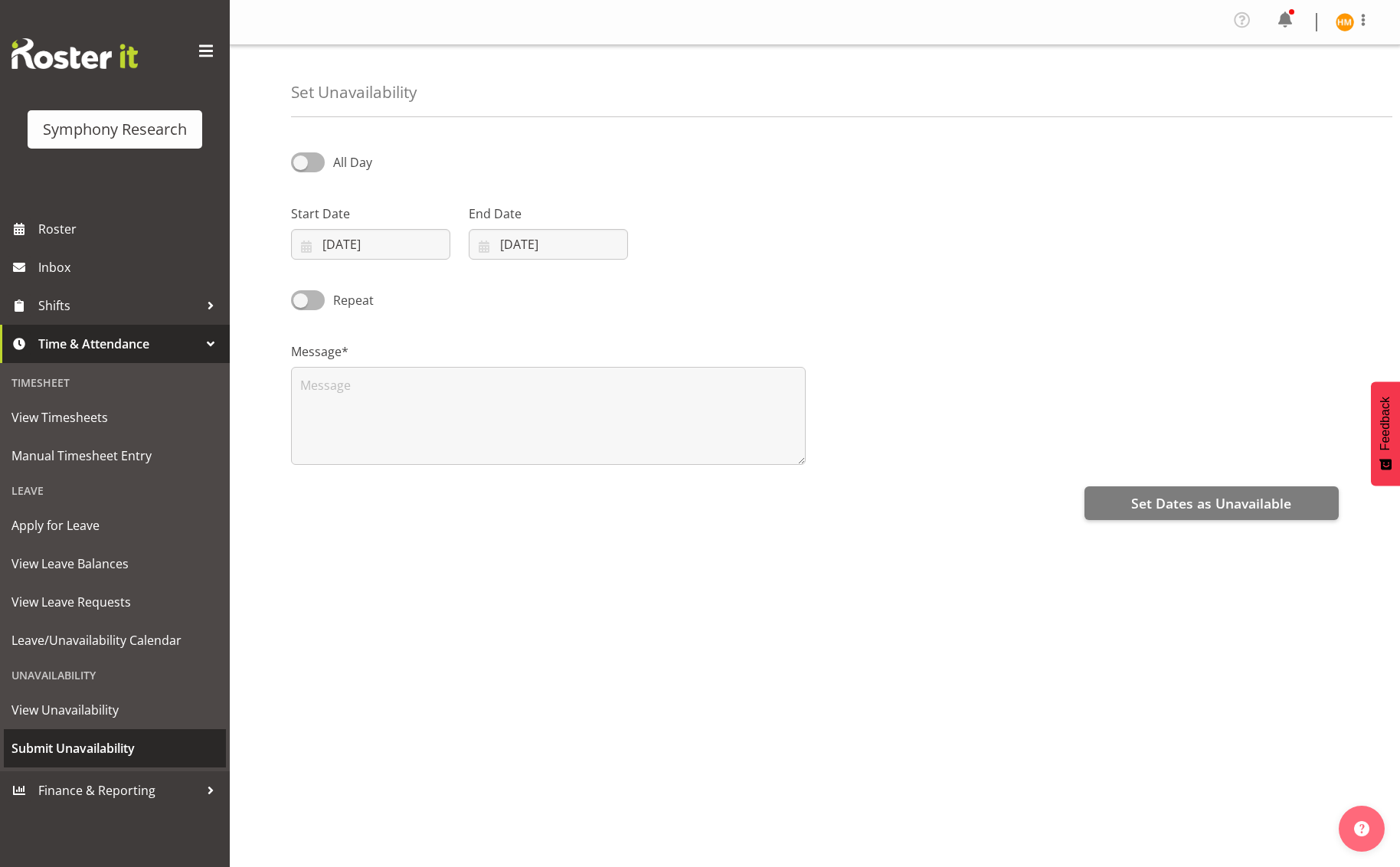
select select "8"
select select "2025"
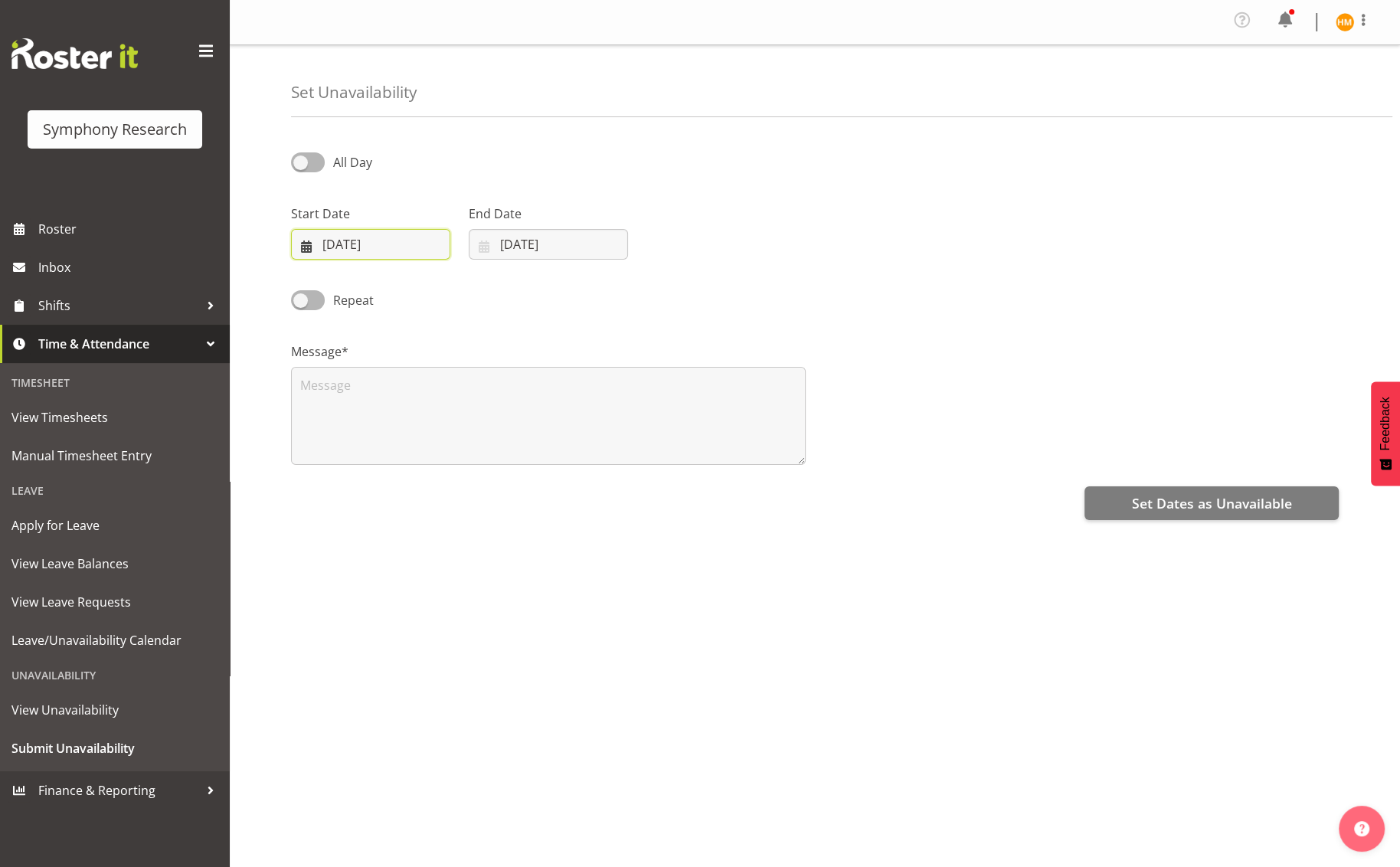
click at [441, 247] on input "[DATE]" at bounding box center [370, 244] width 160 height 30
click at [438, 458] on span "25" at bounding box center [444, 455] width 12 height 14
type input "25/09/2025"
click at [605, 246] on input "08/09/2025" at bounding box center [548, 244] width 160 height 30
click at [627, 453] on span "25" at bounding box center [622, 455] width 12 height 14
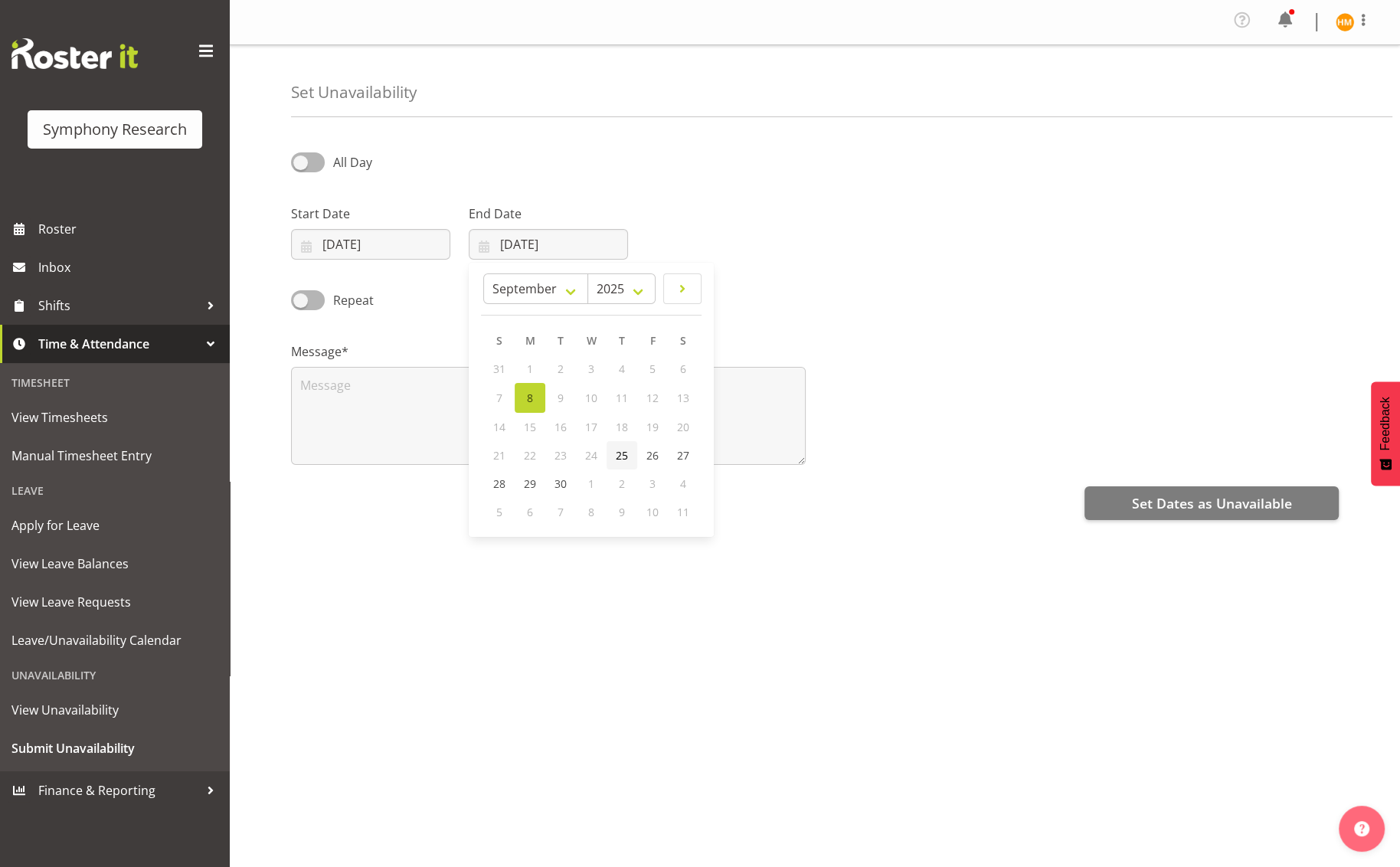
type input "25/09/2025"
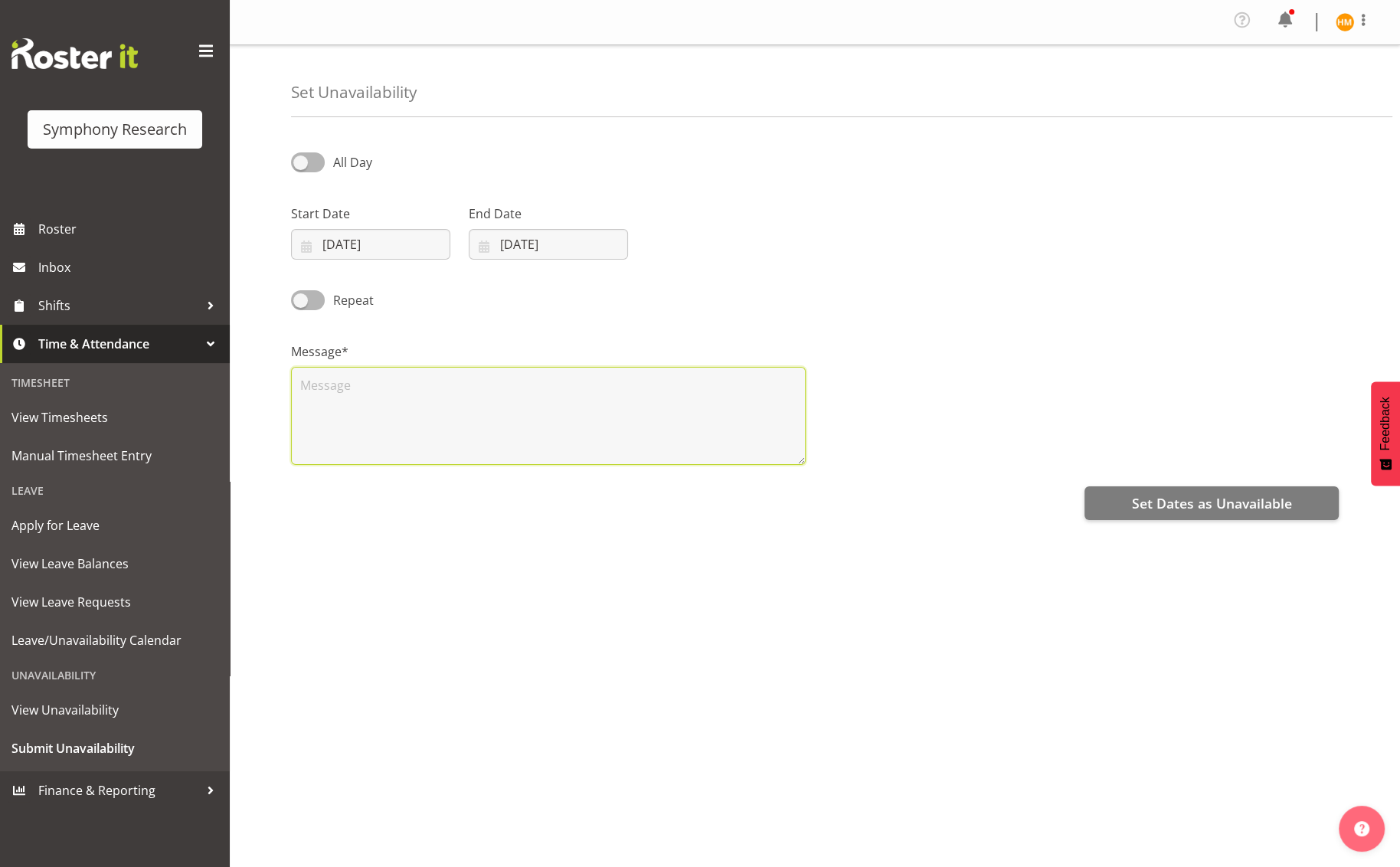
click at [548, 393] on textarea at bounding box center [548, 416] width 515 height 98
click at [663, 247] on div "Start Date 25/09/2025 January February March April May June July August Septemb…" at bounding box center [815, 226] width 1066 height 86
click at [323, 164] on label "All Day" at bounding box center [331, 161] width 81 height 19
click at [301, 164] on input "All Day" at bounding box center [295, 161] width 10 height 10
checkbox input "true"
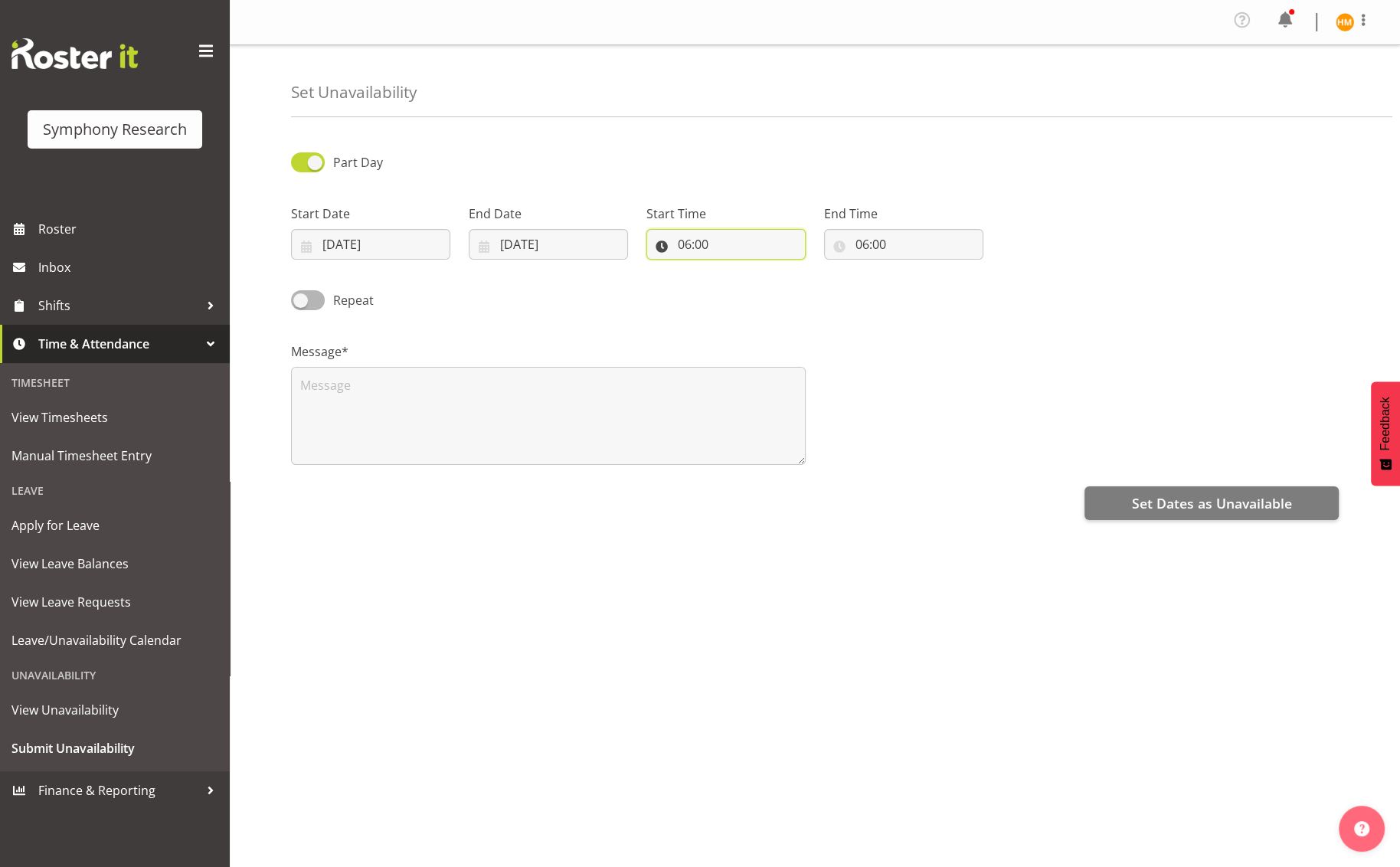
click at [730, 246] on input "06:00" at bounding box center [726, 244] width 160 height 30
click at [758, 291] on select "00 01 02 03 04 05 06 07 08 09 10 11 12 13 14 15 16 17 18 19 20 21 22 23" at bounding box center [751, 284] width 35 height 30
select select "9"
click at [734, 268] on select "00 01 02 03 04 05 06 07 08 09 10 11 12 13 14 15 16 17 18 19 20 21 22 23" at bounding box center [751, 284] width 35 height 30
type input "09:00"
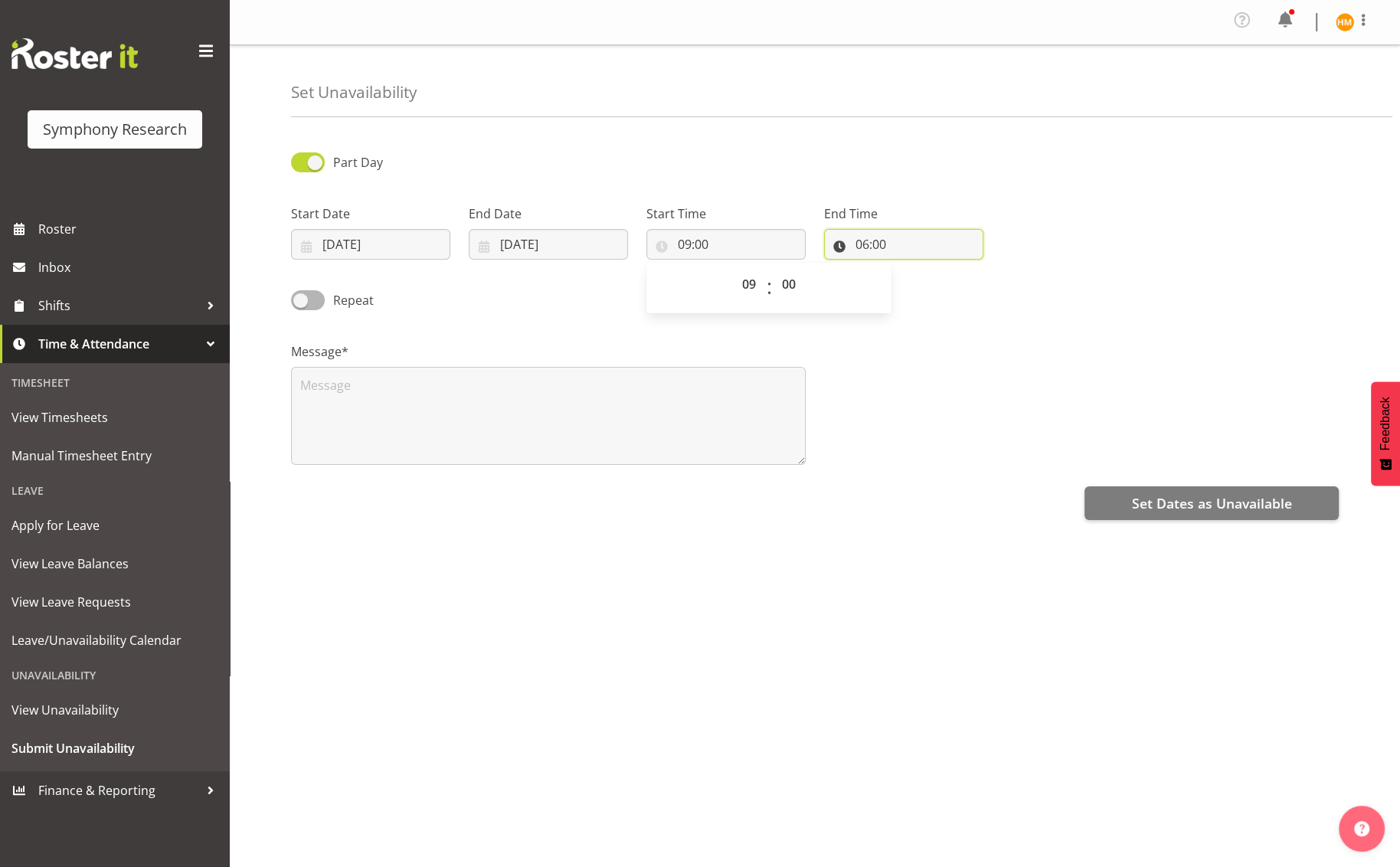
click at [876, 244] on input "06:00" at bounding box center [903, 244] width 160 height 30
click at [929, 293] on select "00 01 02 03 04 05 06 07 08 09 10 11 12 13 14 15 16 17 18 19 20 21 22 23" at bounding box center [928, 284] width 35 height 30
select select "17"
click at [911, 268] on select "00 01 02 03 04 05 06 07 08 09 10 11 12 13 14 15 16 17 18 19 20 21 22 23" at bounding box center [928, 284] width 35 height 30
type input "17:00"
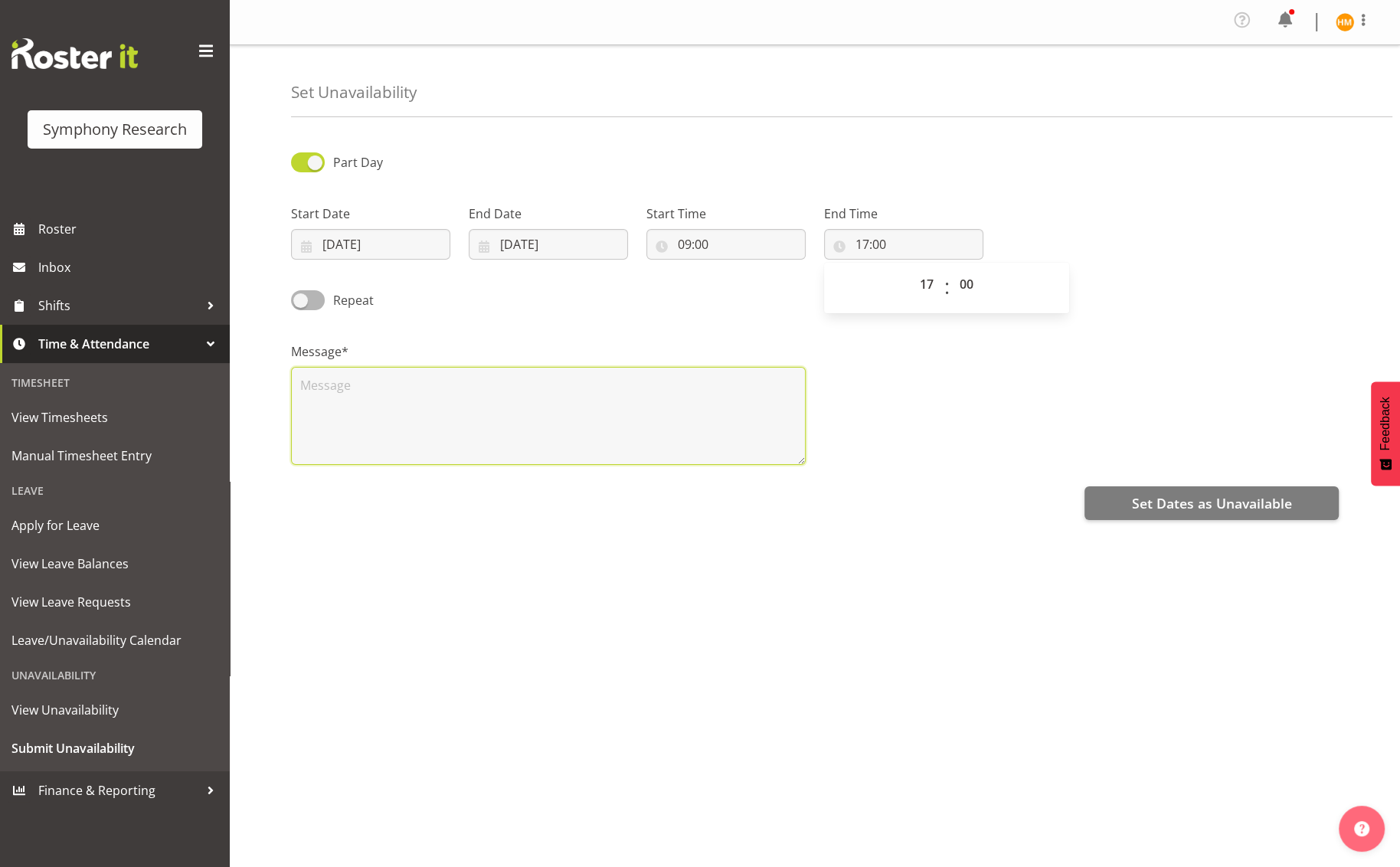
click at [502, 388] on textarea at bounding box center [548, 416] width 515 height 98
type textarea "Packing for Auckland"
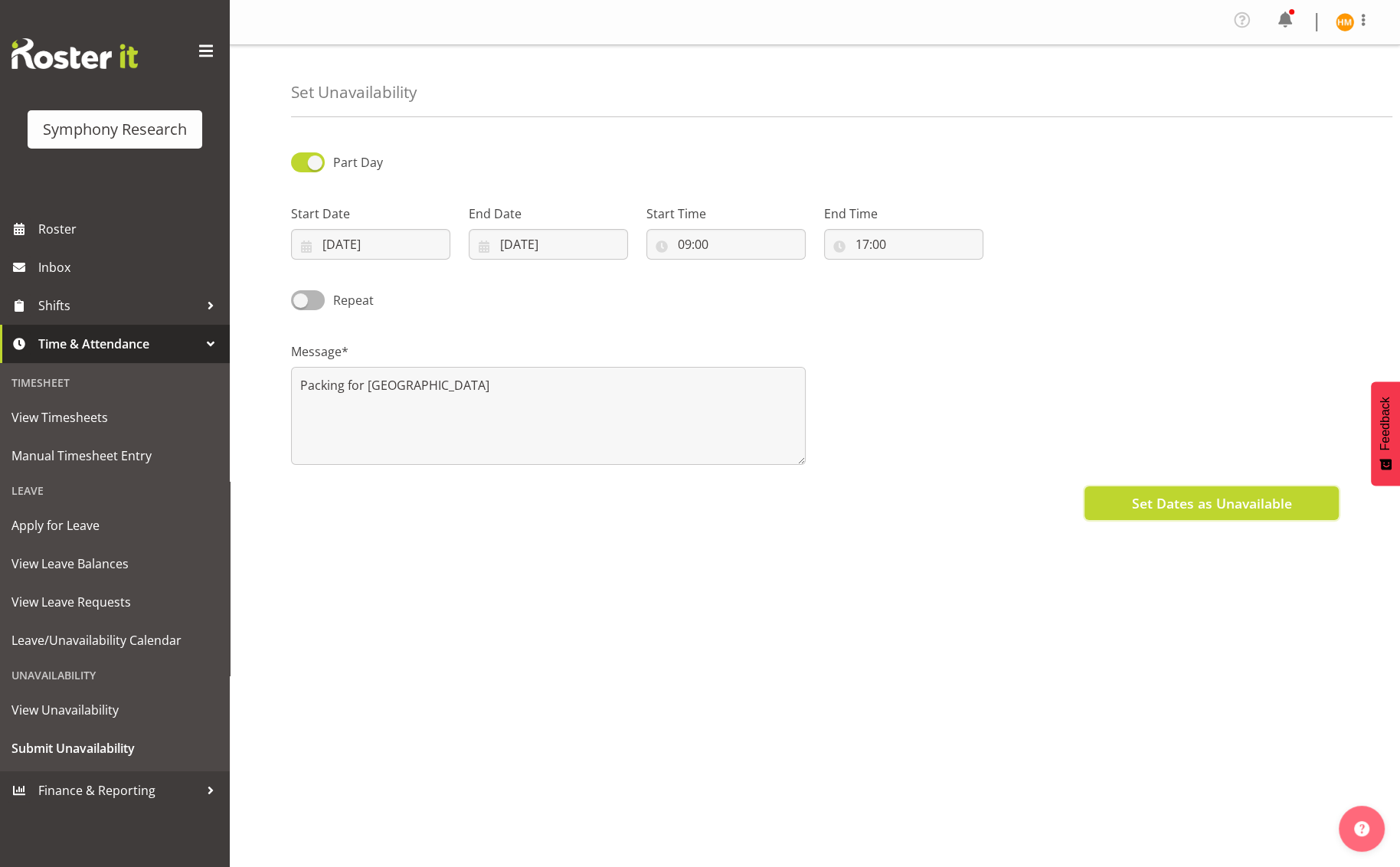
click at [1151, 510] on span "Set Dates as Unavailable" at bounding box center [1212, 503] width 161 height 20
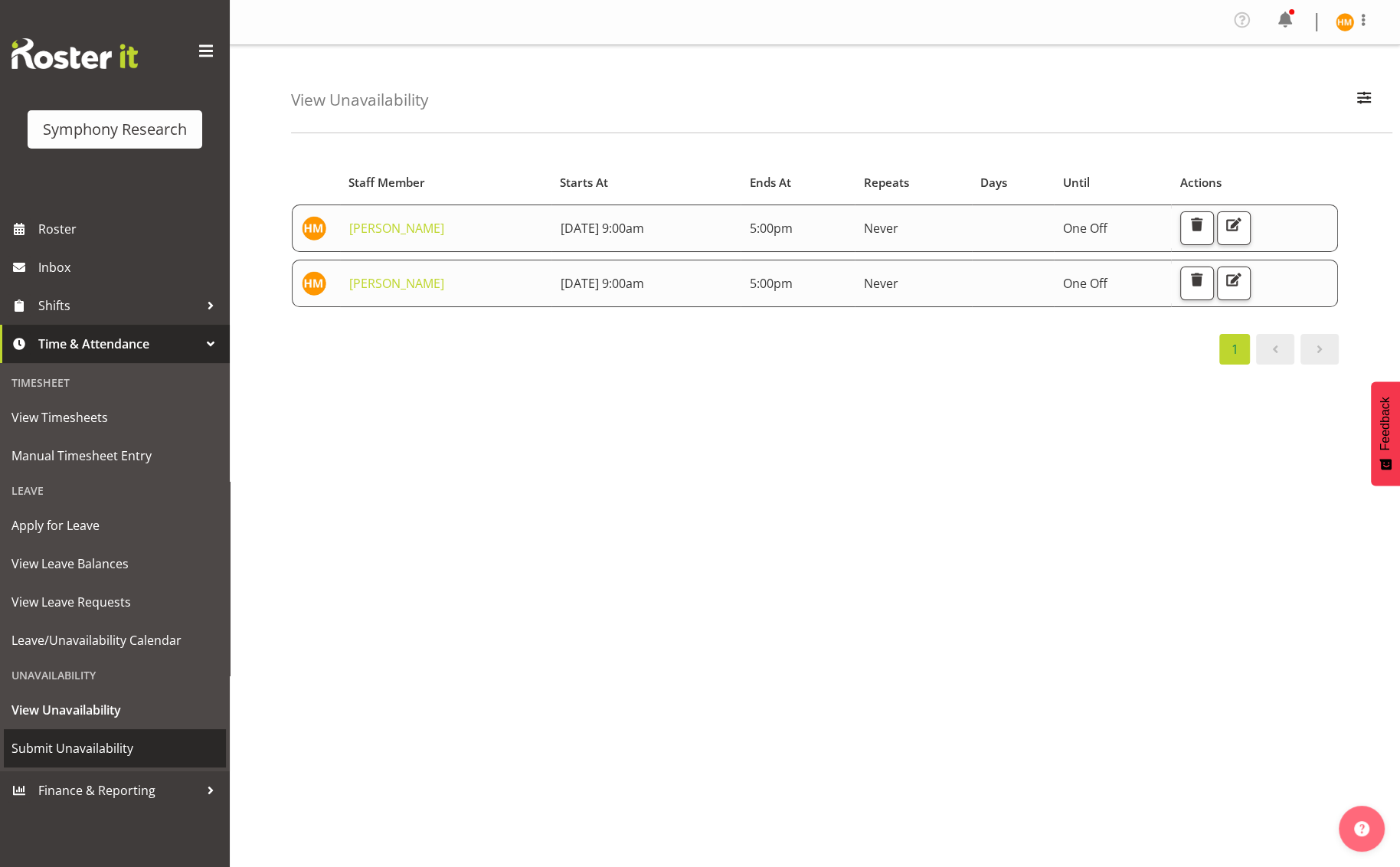
click at [128, 747] on span "Submit Unavailability" at bounding box center [115, 748] width 207 height 23
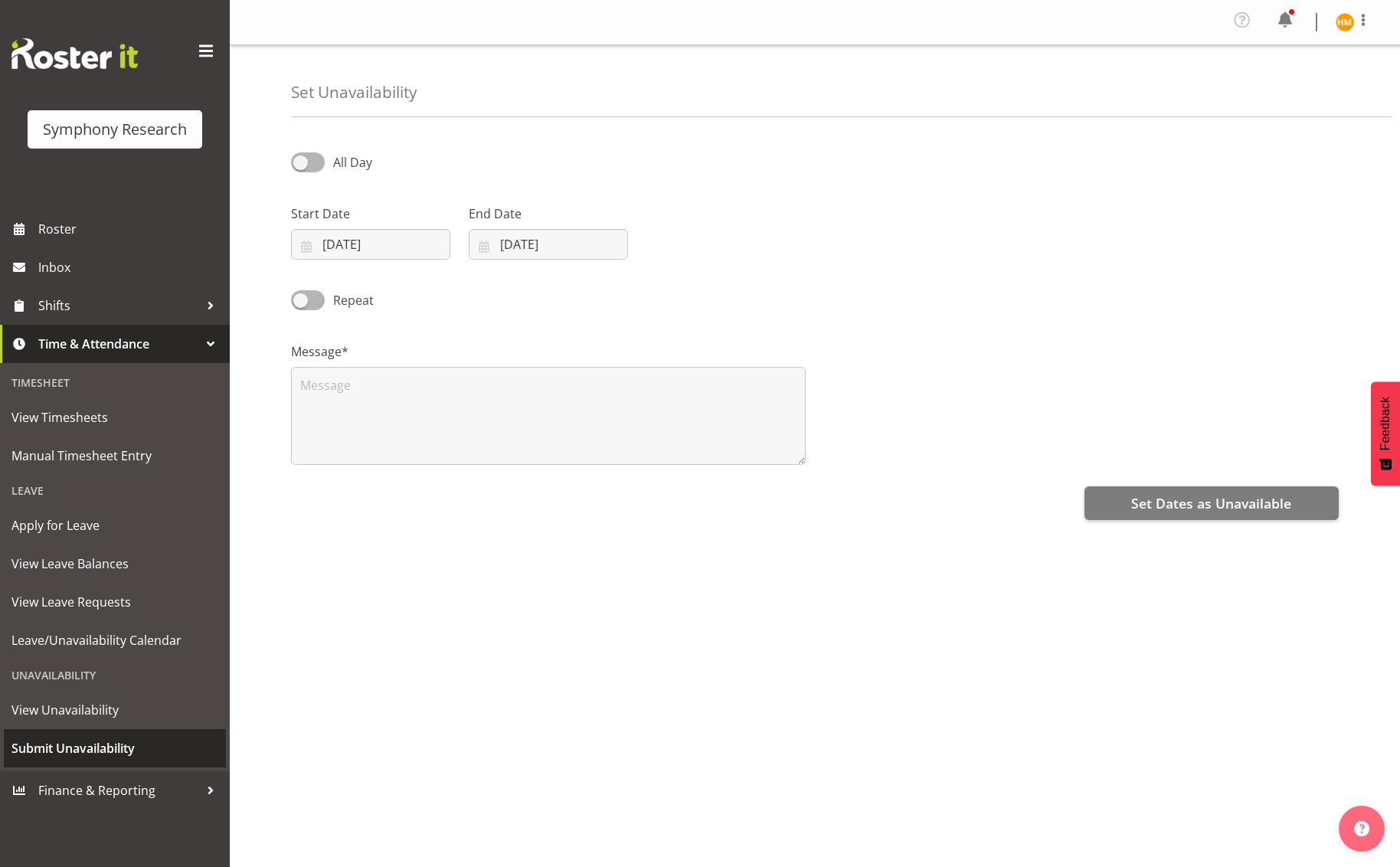
select select "8"
select select "2025"
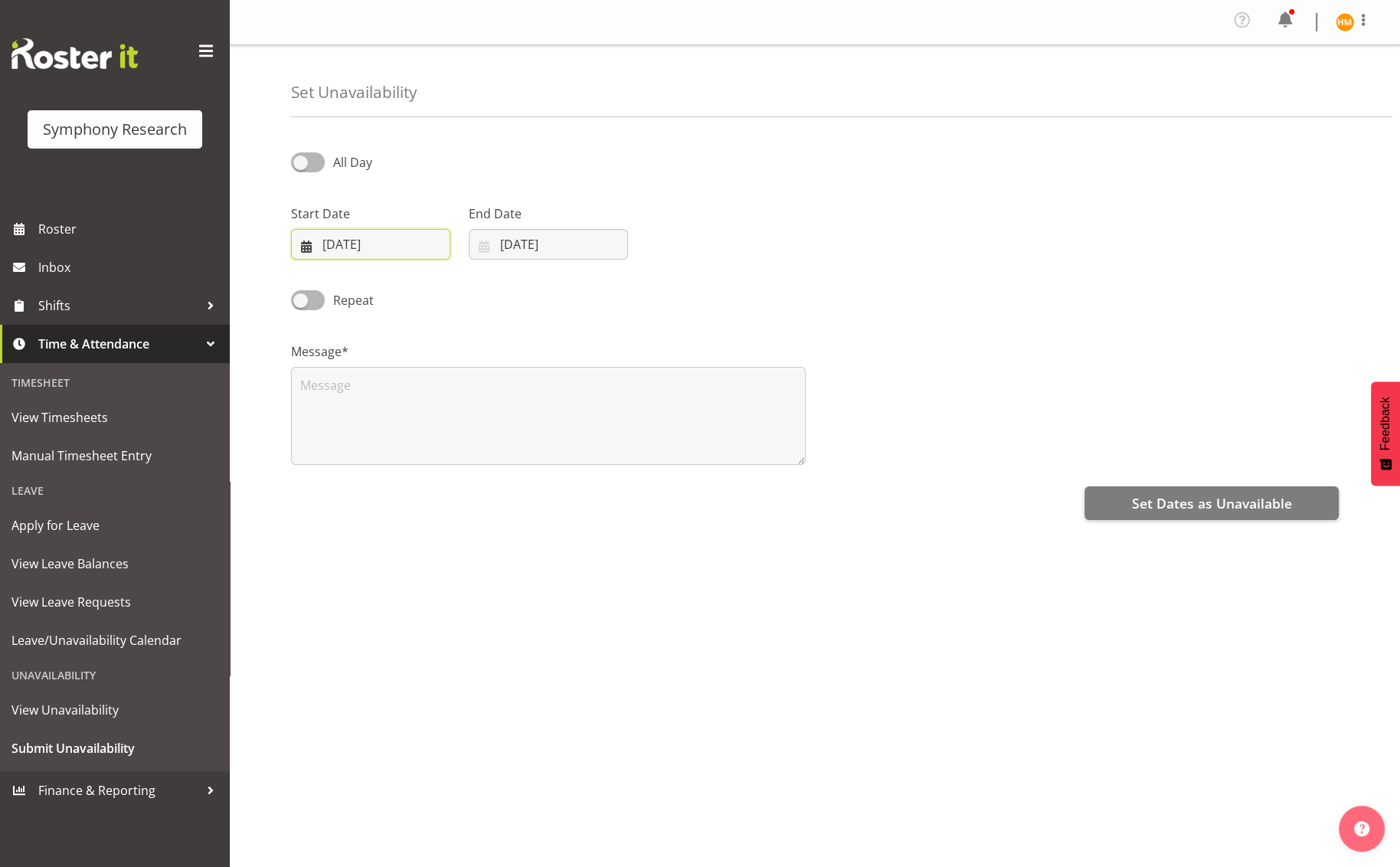
click at [411, 252] on input "08/09/2025" at bounding box center [370, 244] width 160 height 30
click at [479, 458] on span "26" at bounding box center [475, 455] width 12 height 14
type input "26/09/2025"
click at [386, 397] on textarea at bounding box center [548, 416] width 515 height 98
click at [411, 248] on input "[DATE]" at bounding box center [370, 244] width 160 height 30
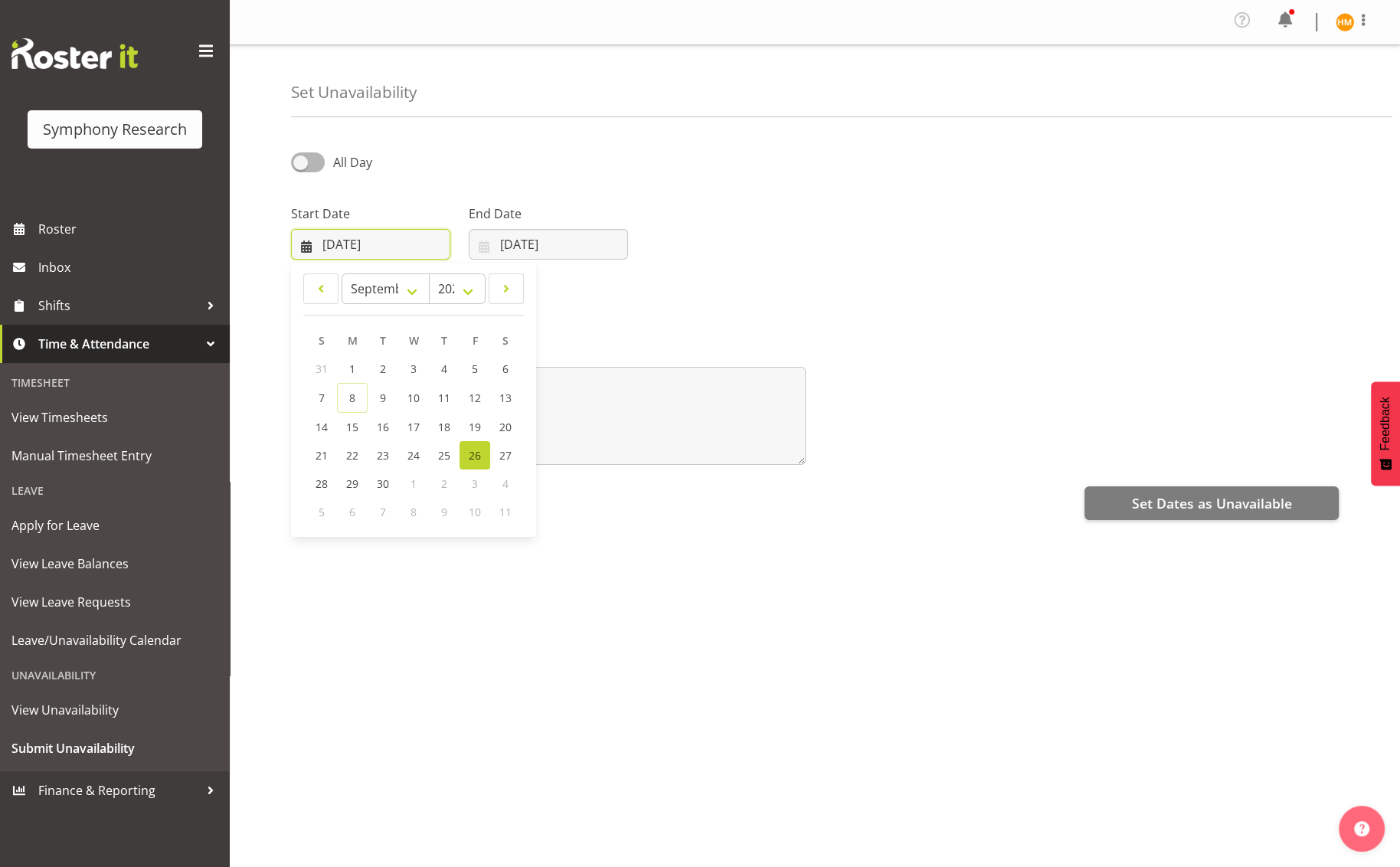
click at [413, 252] on input "[DATE]" at bounding box center [370, 244] width 160 height 30
click at [588, 317] on div "Repeat" at bounding box center [815, 294] width 1066 height 52
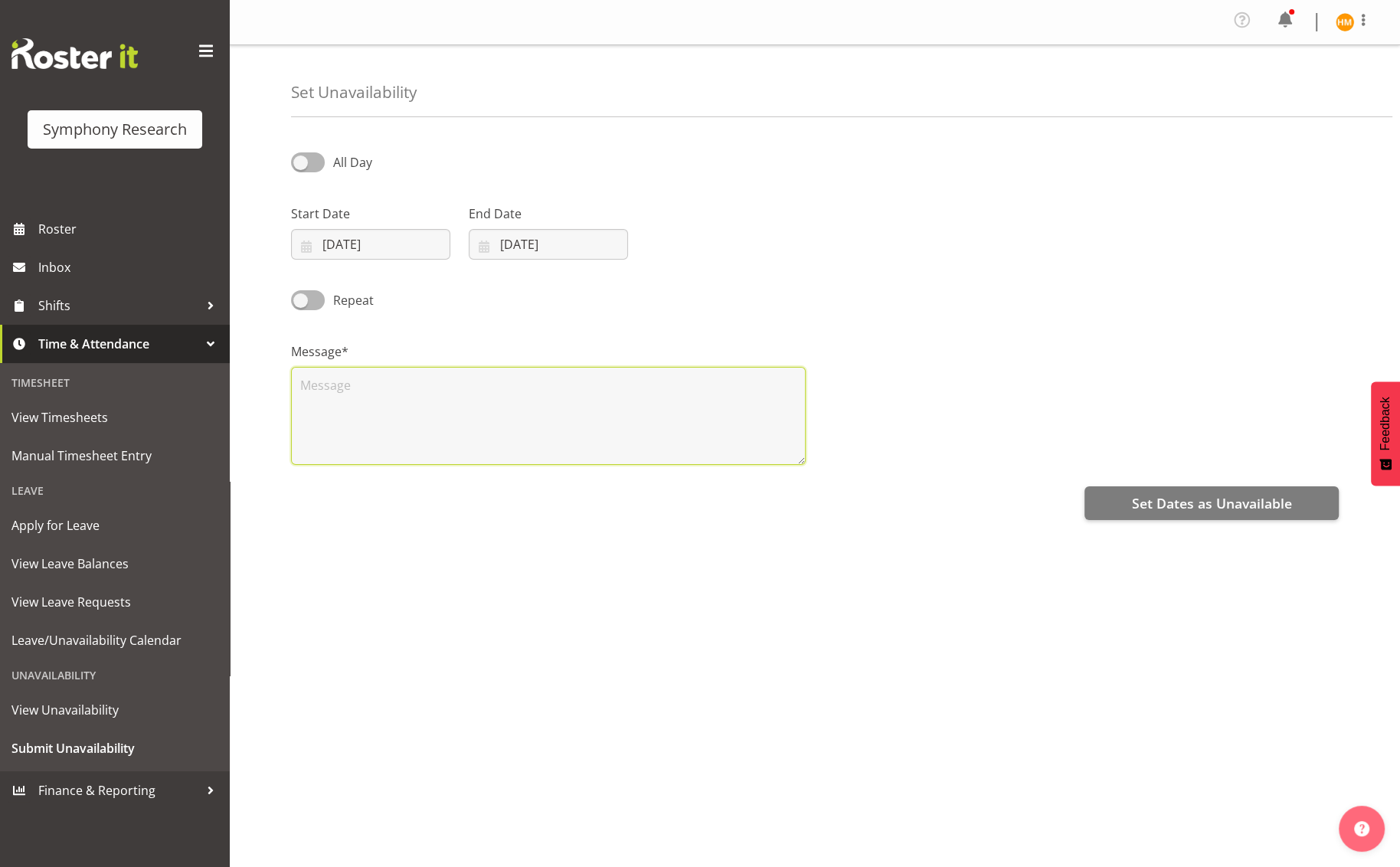
click at [523, 380] on textarea at bounding box center [548, 416] width 515 height 98
type textarea "Moving to [GEOGRAPHIC_DATA] Day"
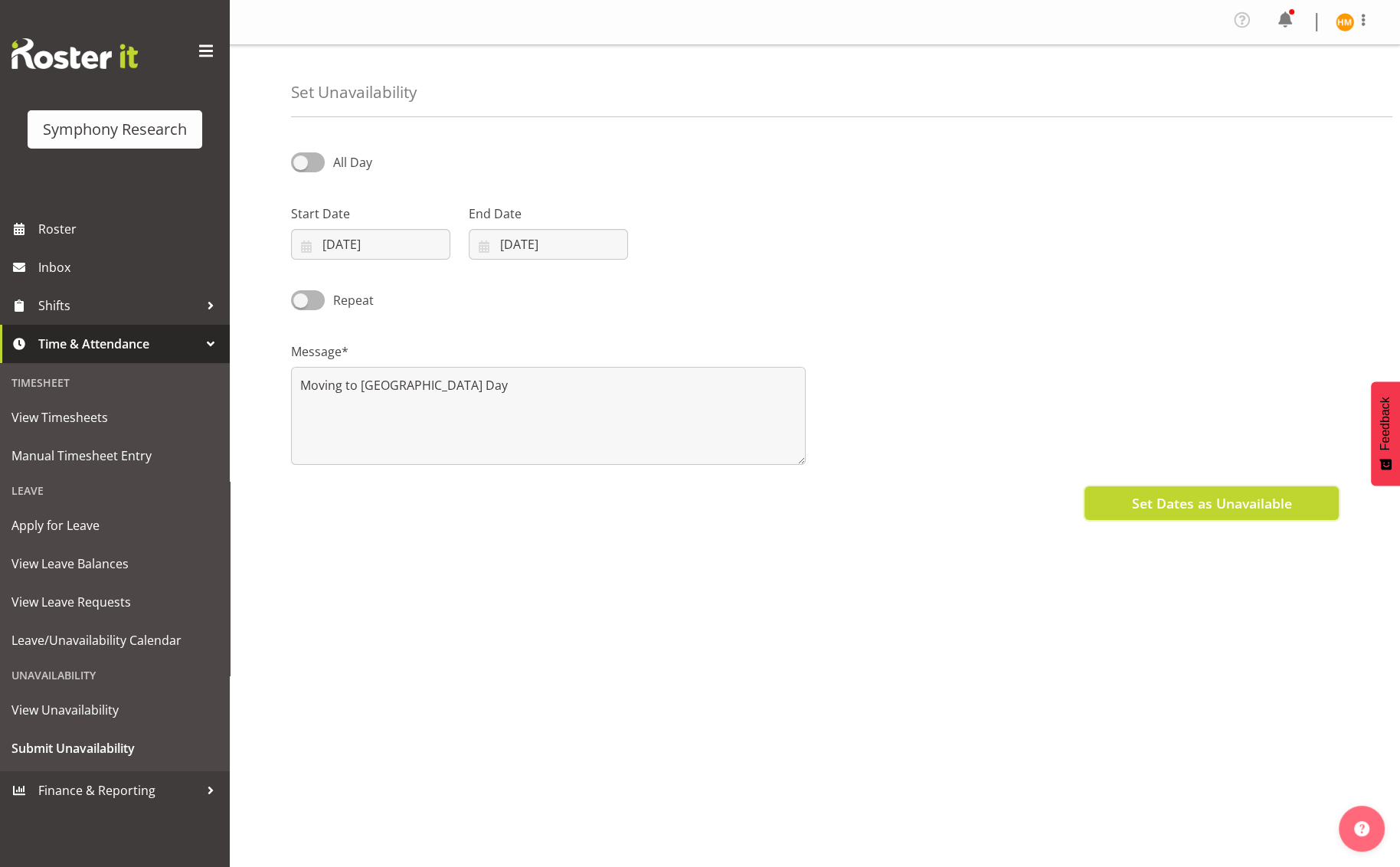
click at [1177, 500] on span "Set Dates as Unavailable" at bounding box center [1212, 503] width 161 height 20
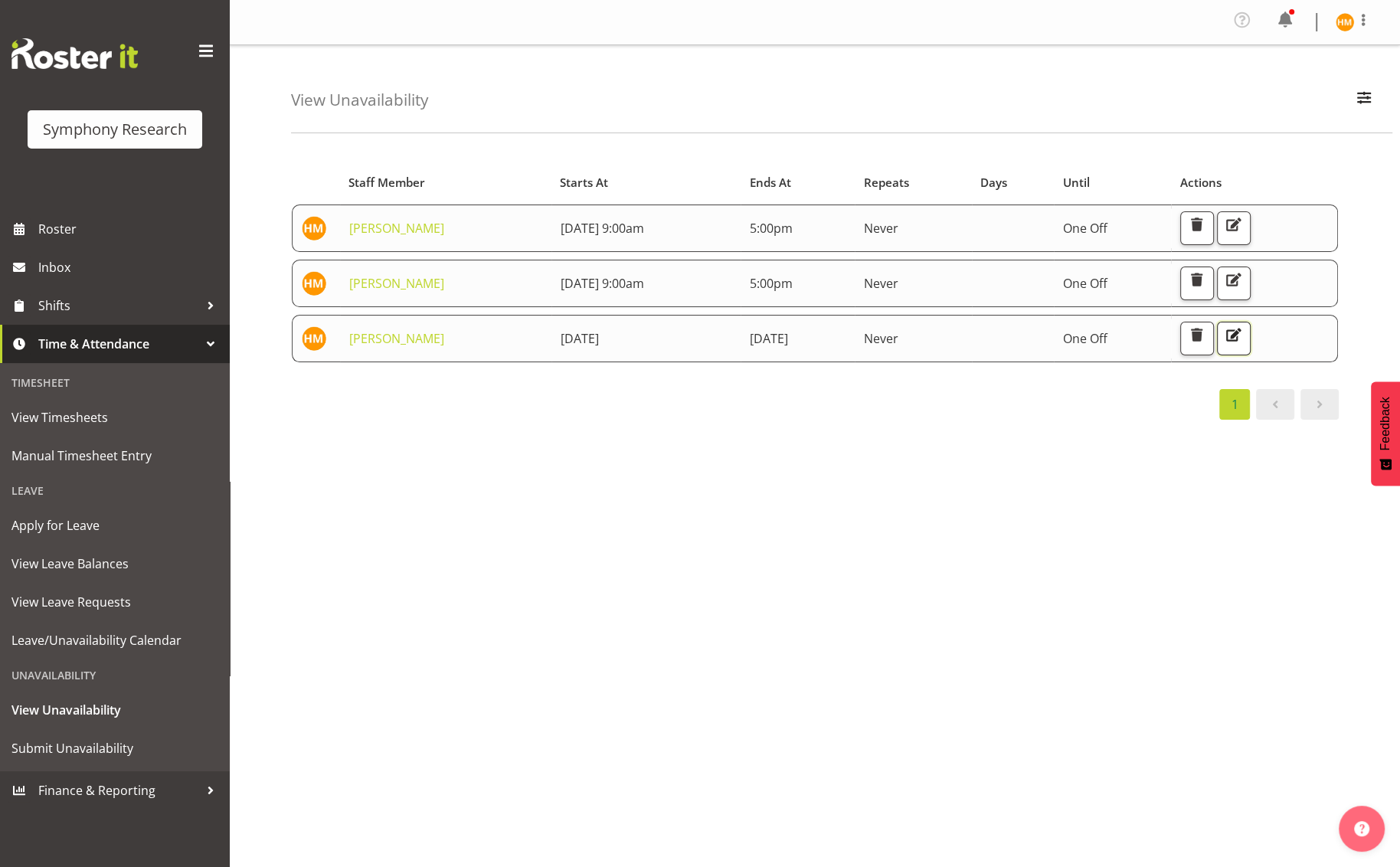
click at [1244, 337] on span "button" at bounding box center [1234, 334] width 20 height 20
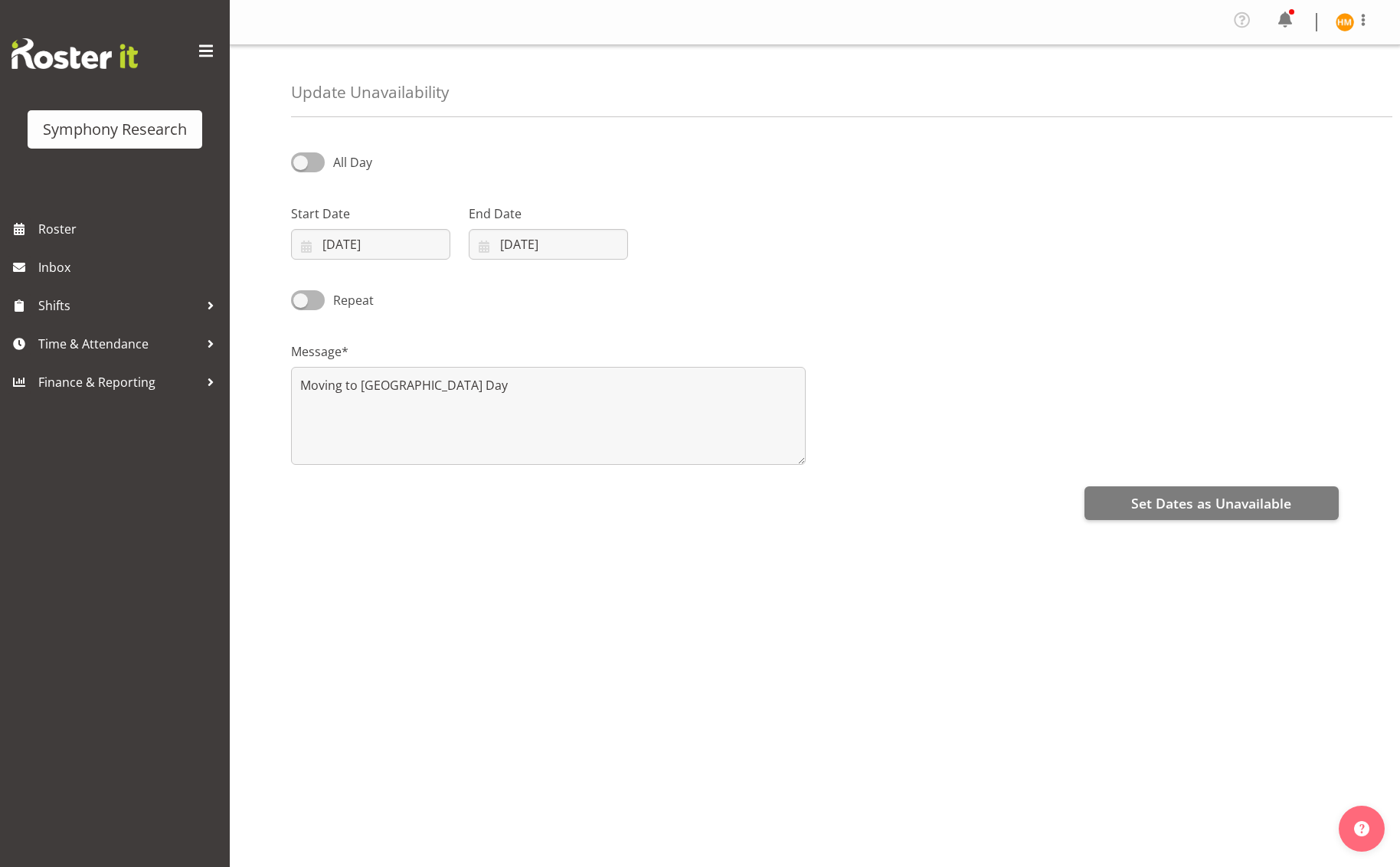
select select "8"
select select "2025"
click at [599, 247] on input "[DATE]" at bounding box center [548, 244] width 160 height 30
click at [655, 450] on span "26" at bounding box center [653, 455] width 12 height 14
type input "[DATE]"
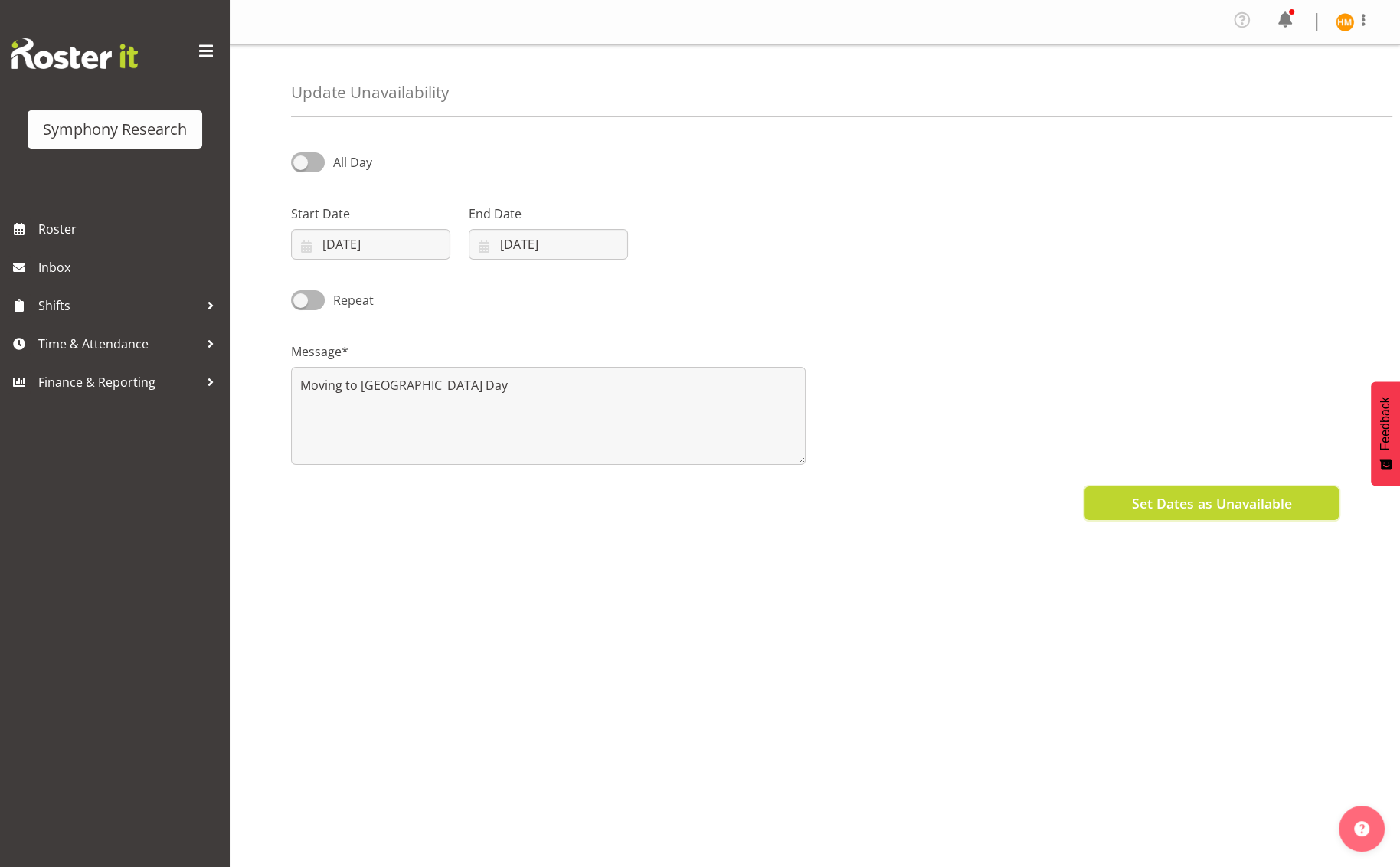
click at [1136, 503] on span "Set Dates as Unavailable" at bounding box center [1212, 503] width 161 height 20
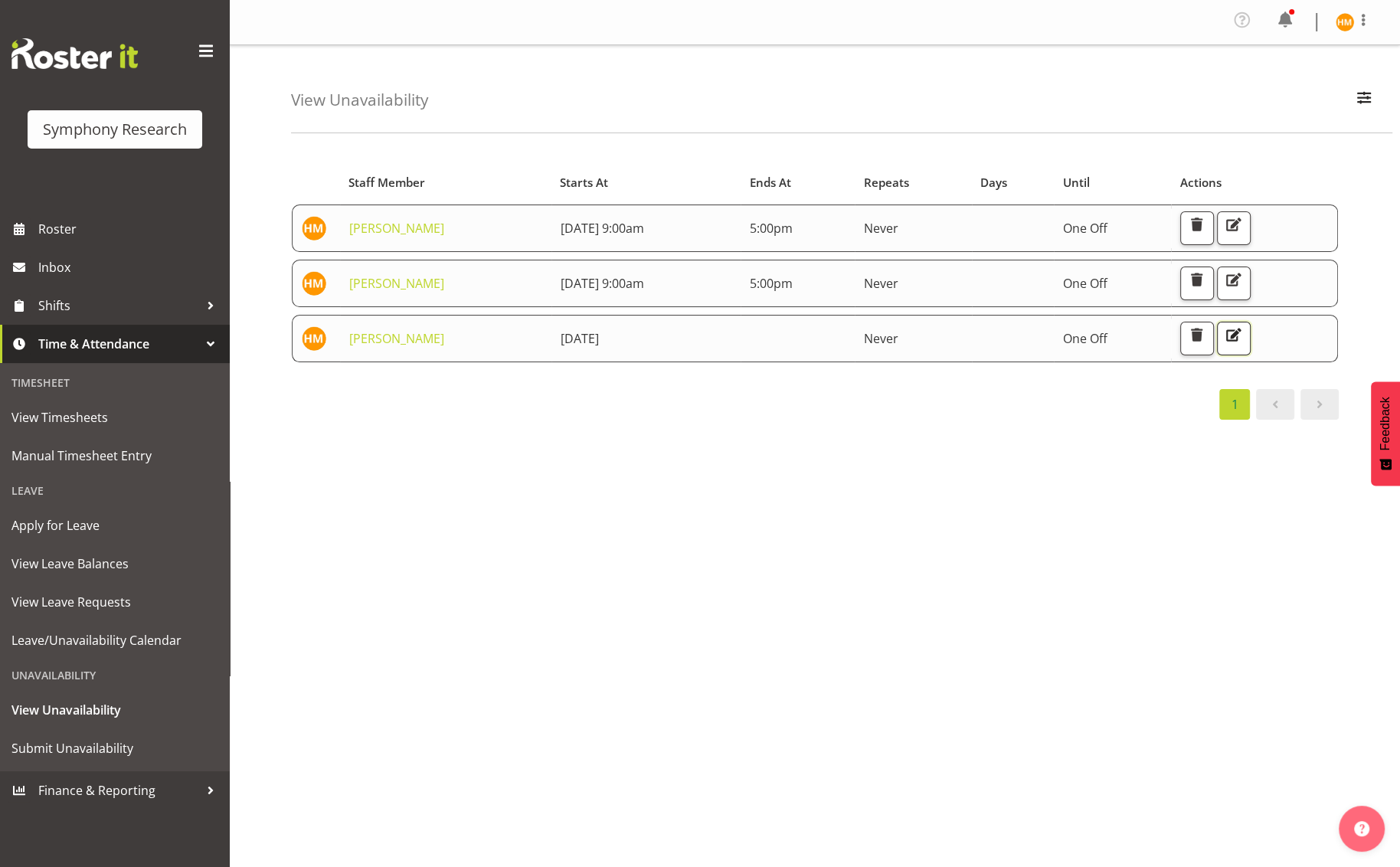
click at [1244, 338] on span "button" at bounding box center [1234, 334] width 20 height 20
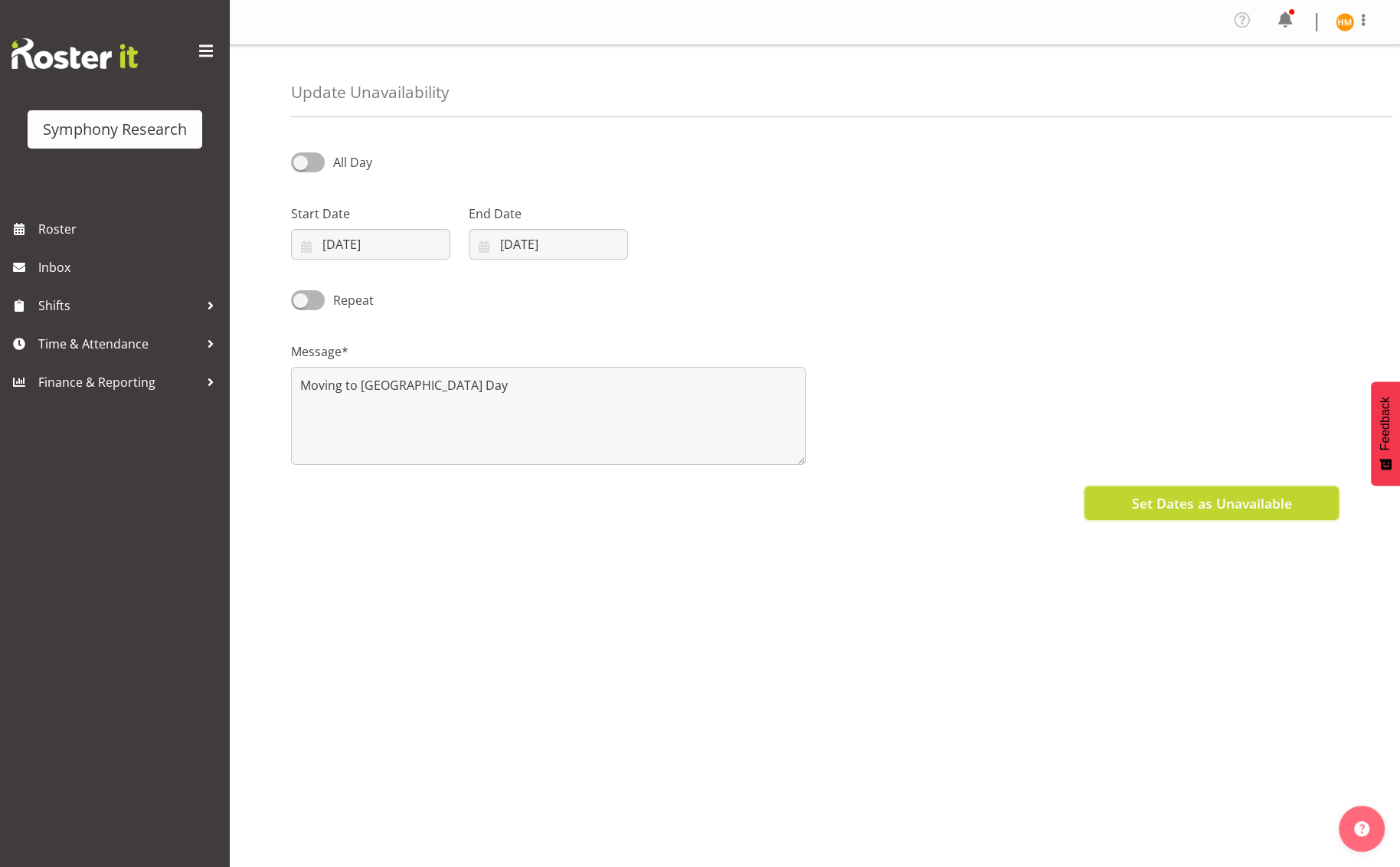
click at [1264, 508] on span "Set Dates as Unavailable" at bounding box center [1212, 503] width 161 height 20
